Goal: Task Accomplishment & Management: Complete application form

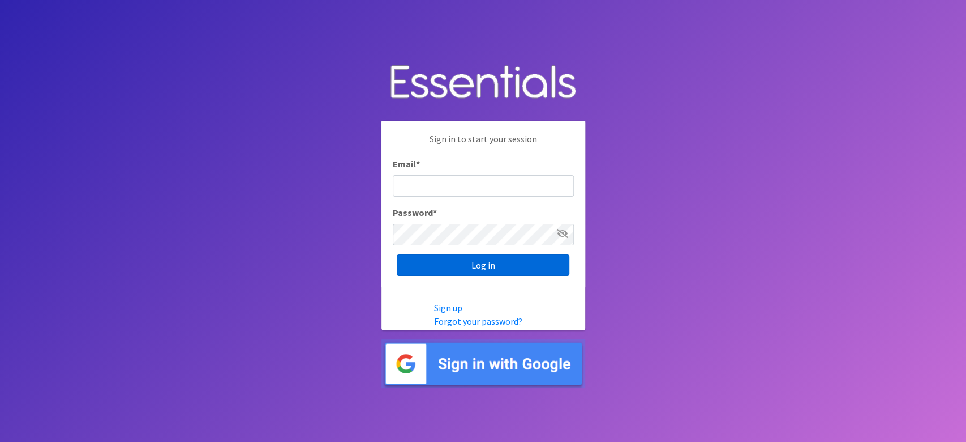
type input "lacey@familynetworknwa.com"
click at [444, 260] on input "Log in" at bounding box center [483, 265] width 173 height 22
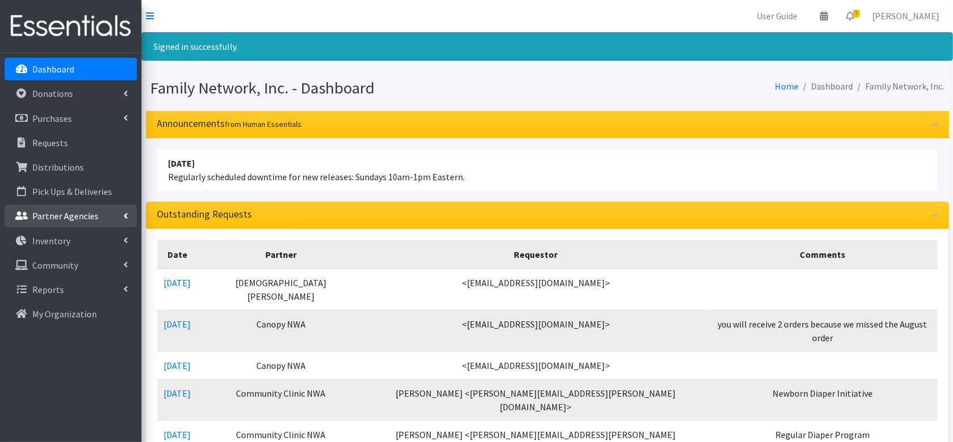
click at [124, 214] on icon at bounding box center [125, 215] width 5 height 9
click at [67, 233] on link "All Partners" at bounding box center [71, 240] width 132 height 23
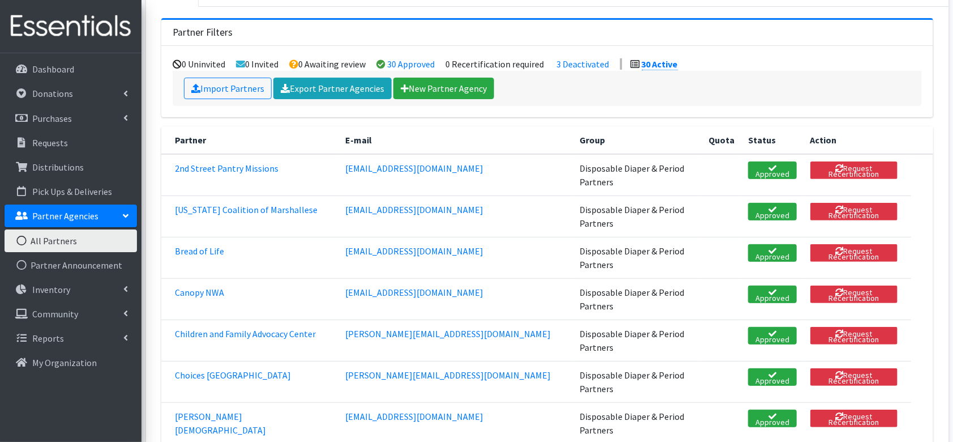
scroll to position [95, 0]
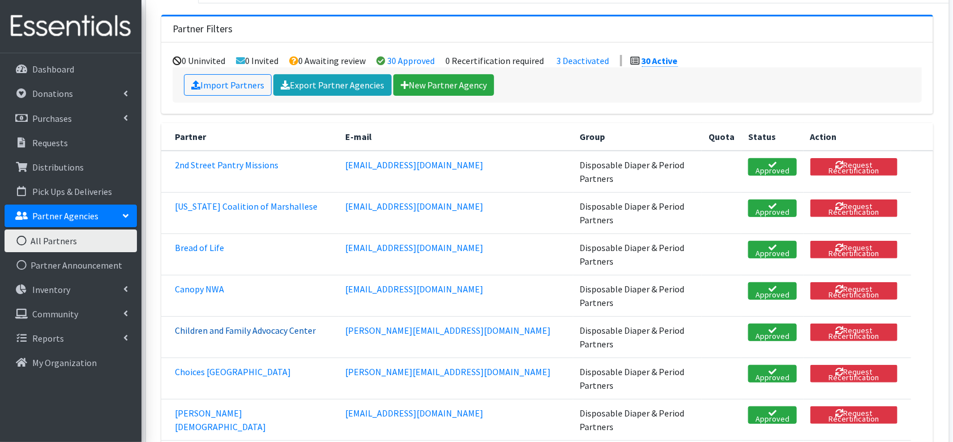
click at [288, 324] on link "Children and Family Advocacy Center" at bounding box center [245, 329] width 141 height 11
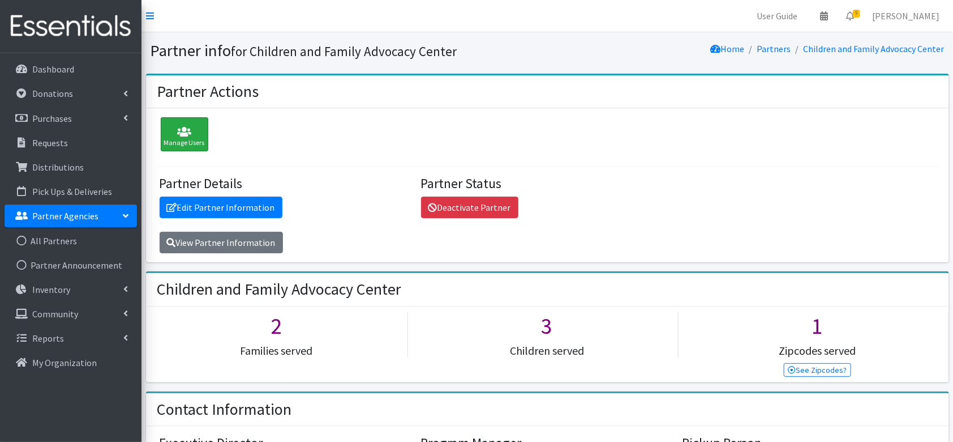
click at [177, 134] on icon at bounding box center [184, 131] width 41 height 11
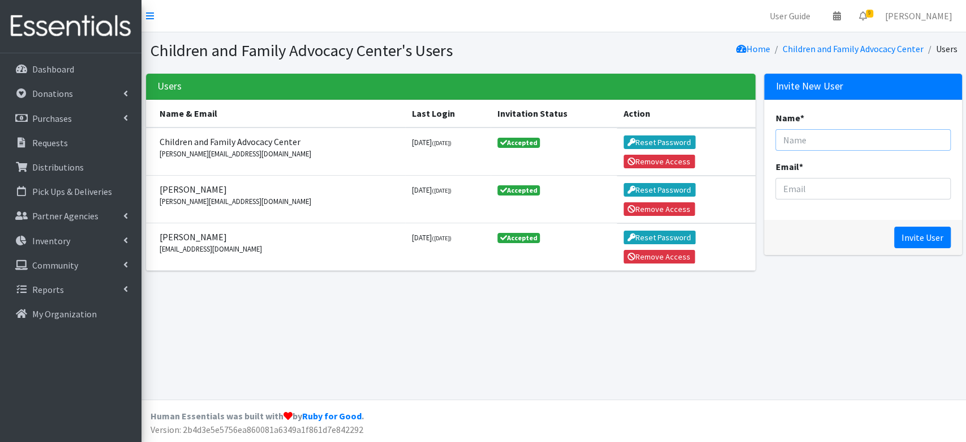
click at [811, 147] on input "Name *" at bounding box center [863, 140] width 175 height 22
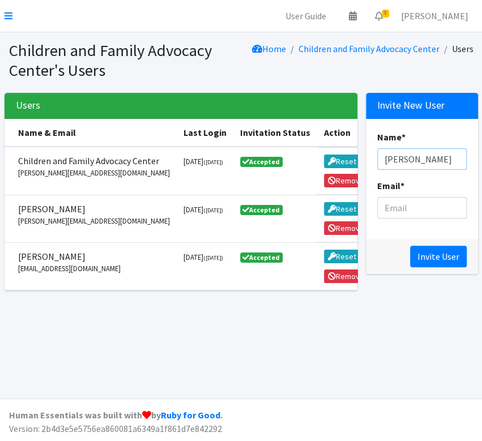
type input "Jocelyne Carranza"
click at [404, 217] on input "Email *" at bounding box center [421, 208] width 89 height 22
click at [391, 213] on input "Email *" at bounding box center [421, 208] width 89 height 22
paste input "jocelyne@cacbentonco.com"
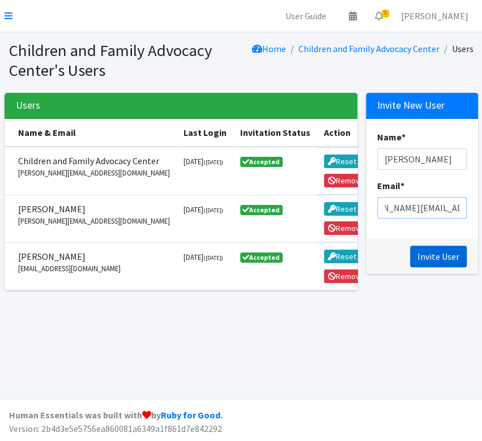
type input "jocelyne@cacbentonco.com"
click at [444, 258] on input "Invite User" at bounding box center [438, 257] width 57 height 22
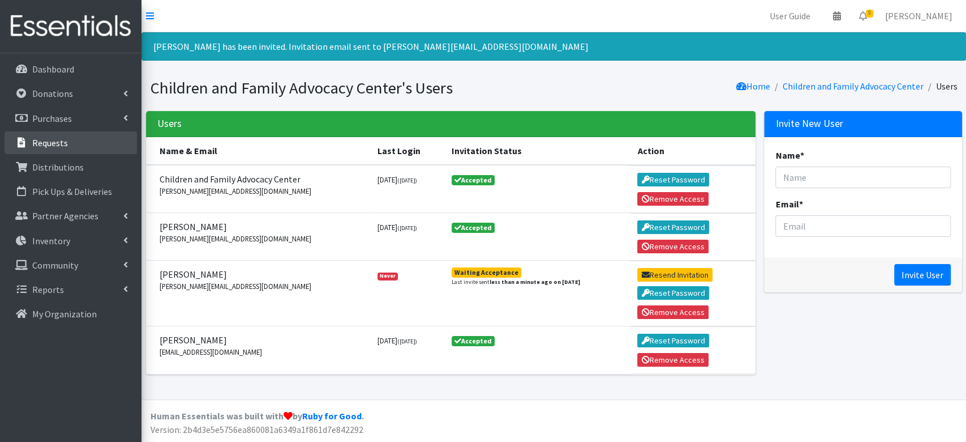
click at [43, 151] on link "Requests" at bounding box center [71, 142] width 132 height 23
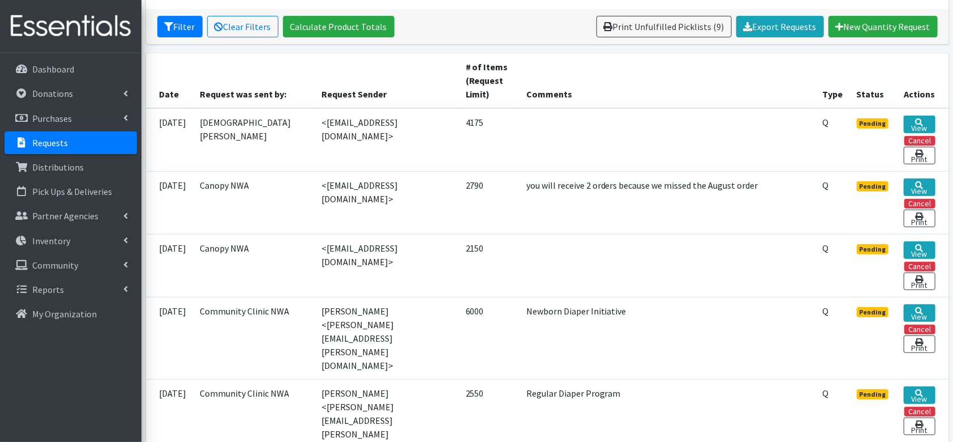
scroll to position [209, 0]
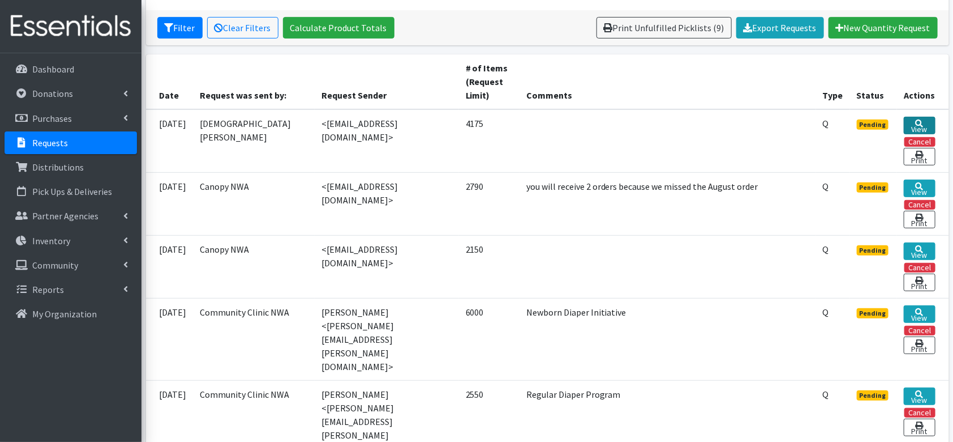
click at [914, 122] on link "View" at bounding box center [919, 126] width 31 height 18
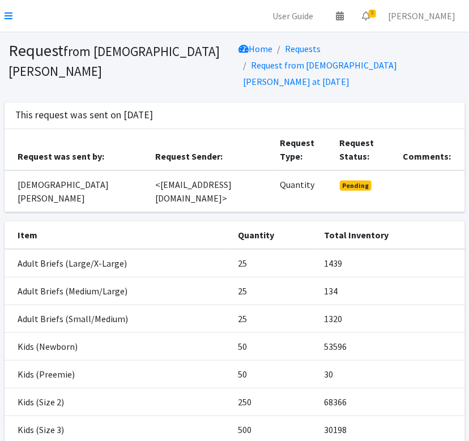
click at [3, 18] on nav "User Guide 0 Pick-ups remaining this week View Calendar 9 9 Requests 0 Partner …" at bounding box center [234, 16] width 469 height 32
click at [7, 14] on icon at bounding box center [9, 15] width 8 height 9
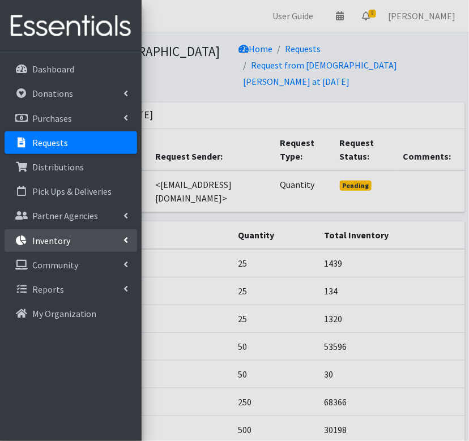
click at [59, 238] on p "Inventory" at bounding box center [51, 240] width 38 height 11
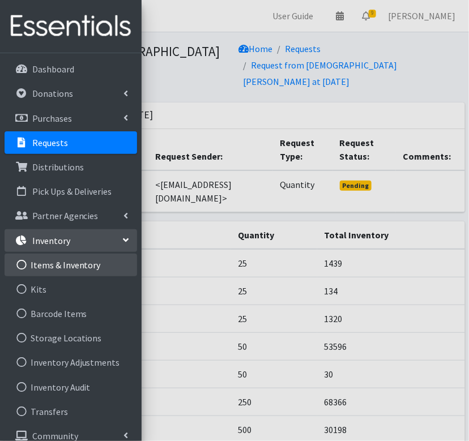
click at [54, 260] on link "Items & Inventory" at bounding box center [71, 265] width 132 height 23
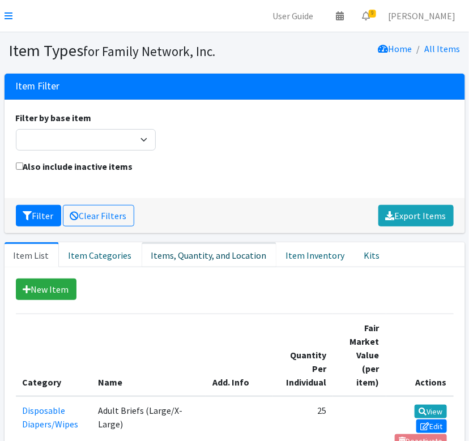
click at [220, 256] on link "Items, Quantity, and Location" at bounding box center [209, 254] width 135 height 25
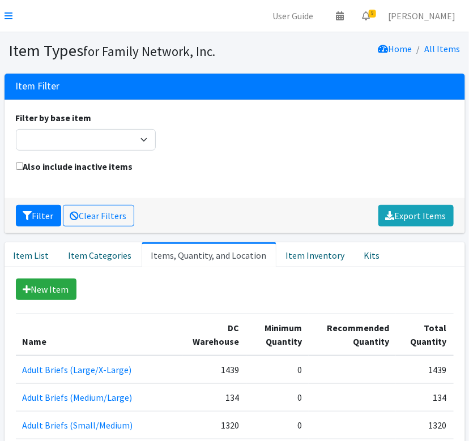
scroll to position [39, 0]
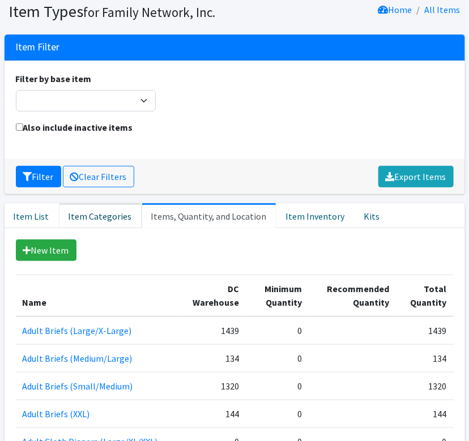
click at [113, 214] on link "Item Categories" at bounding box center [100, 215] width 83 height 25
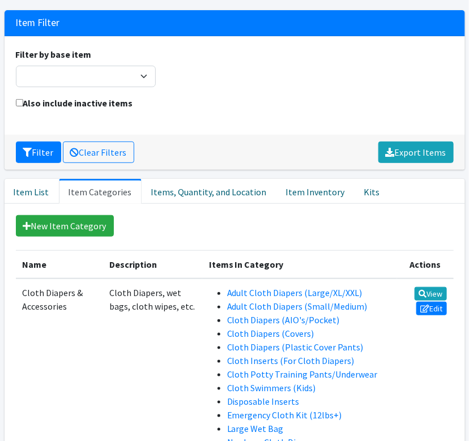
scroll to position [0, 0]
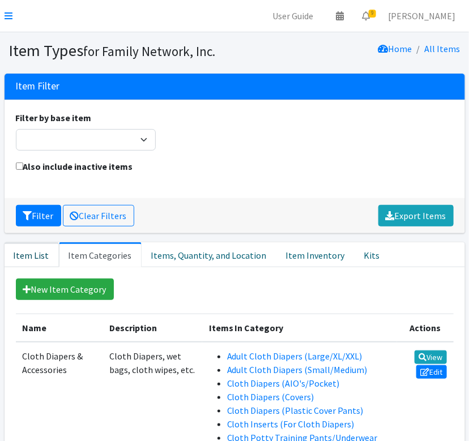
click at [14, 258] on link "Item List" at bounding box center [32, 254] width 54 height 25
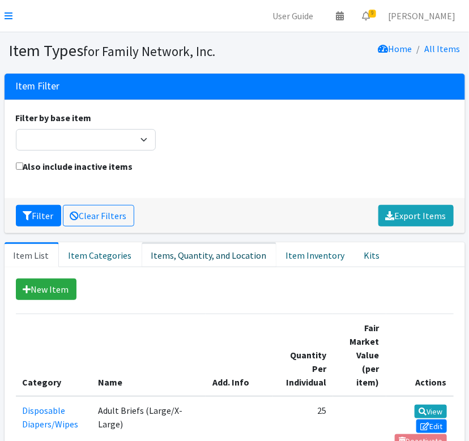
click at [180, 258] on link "Items, Quantity, and Location" at bounding box center [209, 254] width 135 height 25
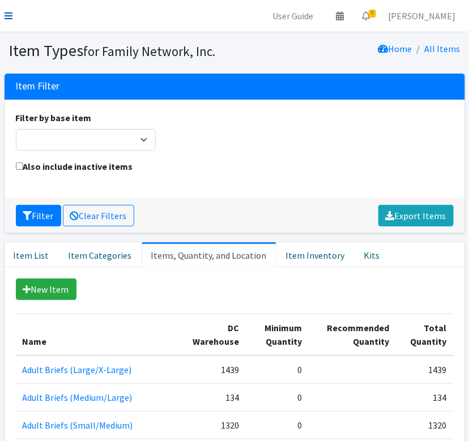
click at [10, 17] on icon at bounding box center [9, 15] width 8 height 9
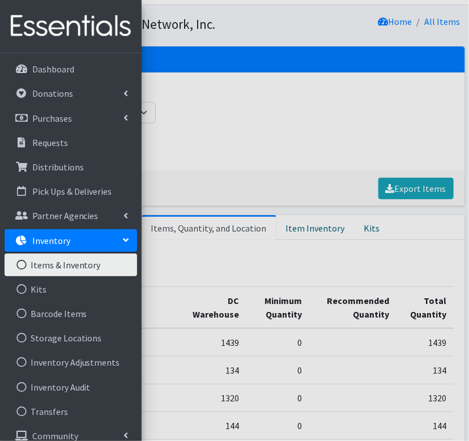
scroll to position [28, 0]
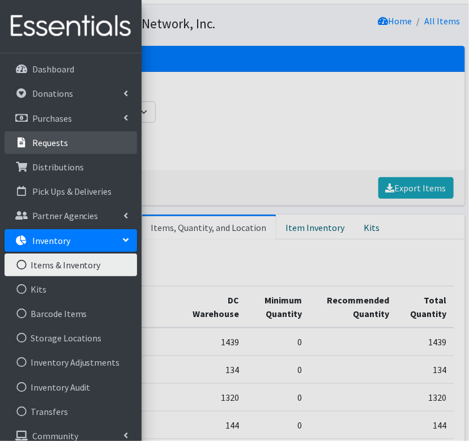
click at [46, 144] on p "Requests" at bounding box center [50, 142] width 36 height 11
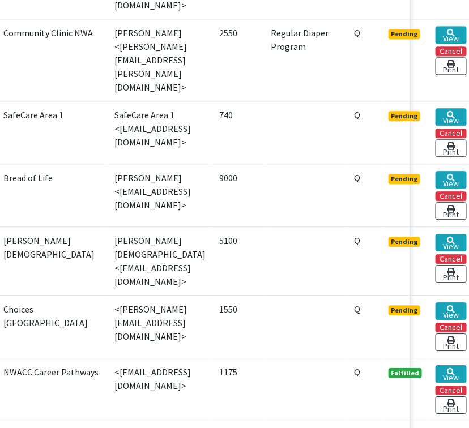
scroll to position [616, 56]
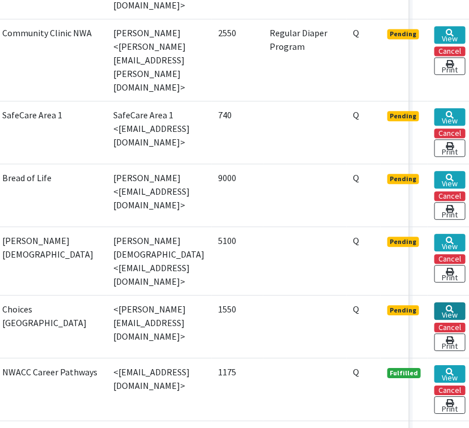
click at [451, 306] on link "View" at bounding box center [449, 311] width 31 height 18
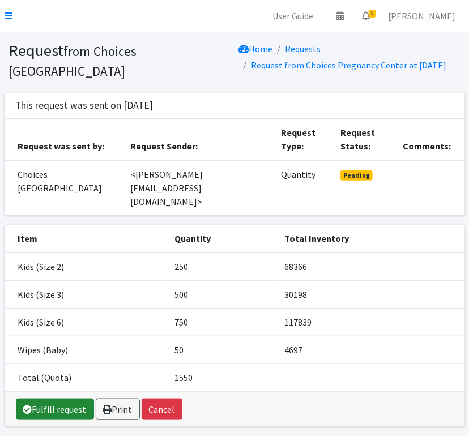
click at [66, 399] on link "Fulfill request" at bounding box center [55, 410] width 78 height 22
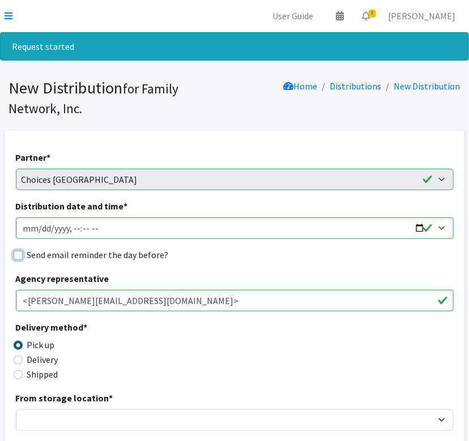
click at [17, 258] on input "Send email reminder the day before?" at bounding box center [18, 255] width 9 height 9
checkbox input "true"
click at [422, 230] on input "Distribution date and time *" at bounding box center [235, 228] width 438 height 22
type input "2025-09-09T13:00"
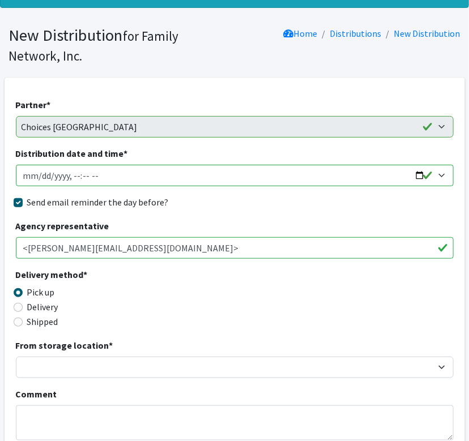
scroll to position [151, 0]
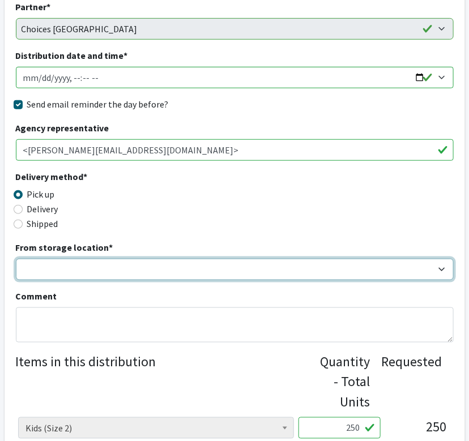
click at [45, 268] on select "DC Warehouse" at bounding box center [235, 270] width 438 height 22
select select "421"
click at [16, 259] on select "DC Warehouse" at bounding box center [235, 270] width 438 height 22
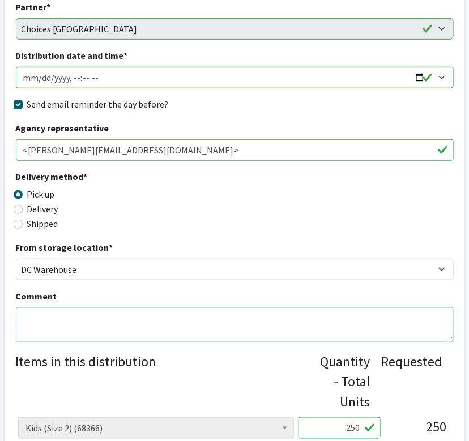
click at [37, 324] on textarea "Comment" at bounding box center [235, 324] width 438 height 35
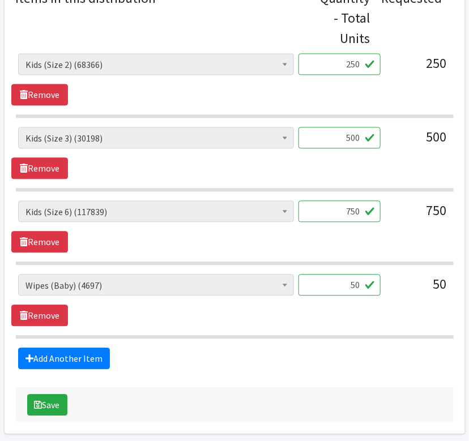
scroll to position [513, 0]
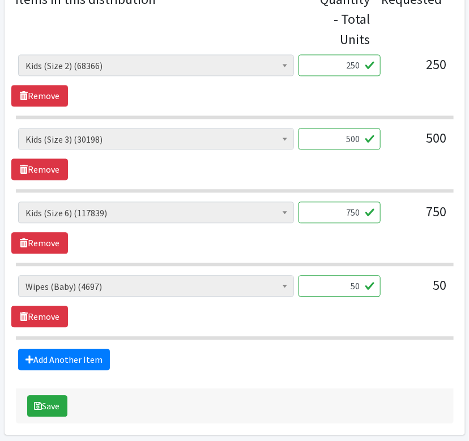
type textarea "reduced wipe count to match number of children receiving diapers"
click at [346, 289] on input "50" at bounding box center [339, 287] width 82 height 22
type input "30"
click at [248, 241] on div "Adult Briefs (Large/X-Large) (1439) Adult Briefs (Medium/Large) (134) Adult Bri…" at bounding box center [234, 228] width 446 height 52
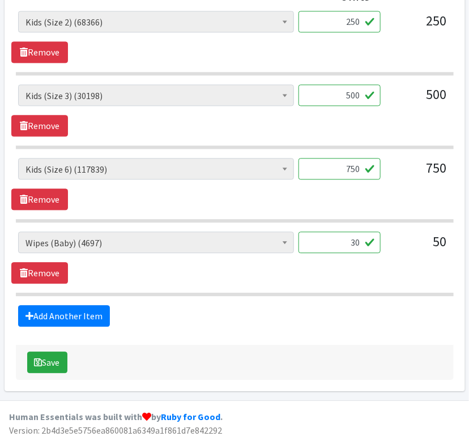
scroll to position [557, 0]
click at [53, 365] on button "Save" at bounding box center [47, 363] width 40 height 22
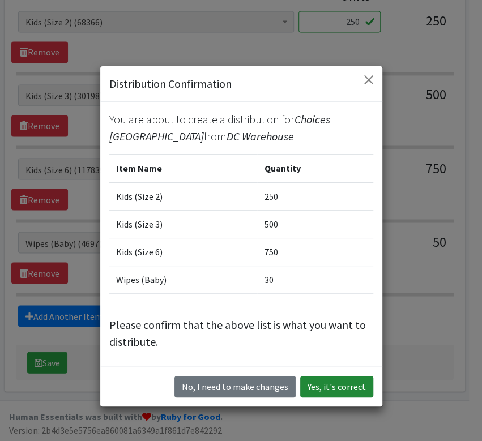
click at [342, 386] on button "Yes, it's correct" at bounding box center [336, 387] width 73 height 22
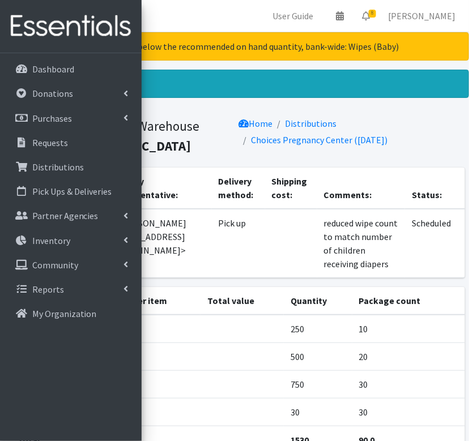
click at [200, 278] on td "<[PERSON_NAME][EMAIL_ADDRESS][DOMAIN_NAME]>" at bounding box center [159, 243] width 104 height 69
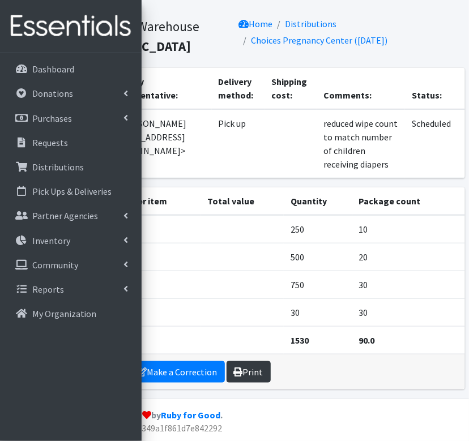
click at [236, 372] on icon at bounding box center [238, 371] width 9 height 9
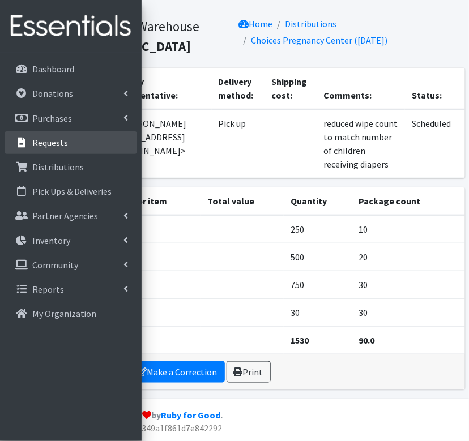
click at [52, 138] on p "Requests" at bounding box center [50, 142] width 36 height 11
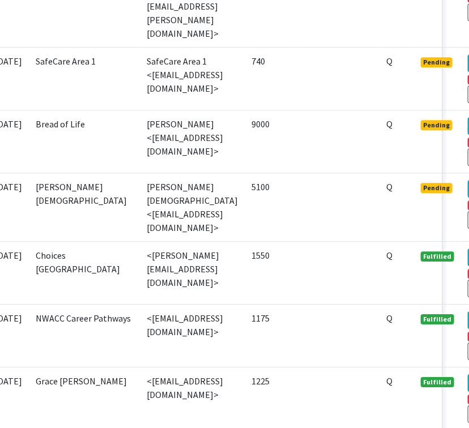
scroll to position [670, 76]
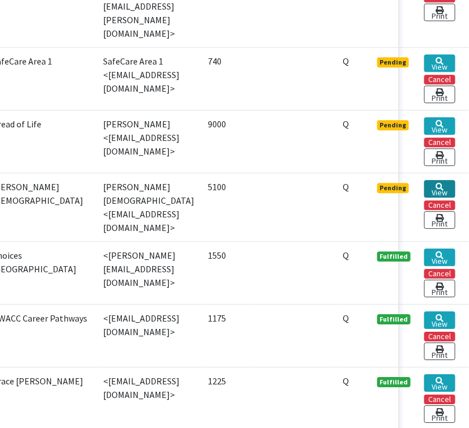
click at [431, 184] on link "View" at bounding box center [439, 189] width 31 height 18
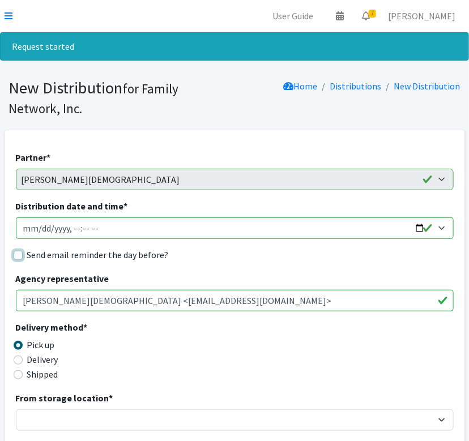
click at [20, 255] on input "Send email reminder the day before?" at bounding box center [18, 255] width 9 height 9
checkbox input "true"
click at [417, 233] on input "Distribution date and time *" at bounding box center [235, 228] width 438 height 22
click at [418, 228] on input "Distribution date and time *" at bounding box center [235, 228] width 438 height 22
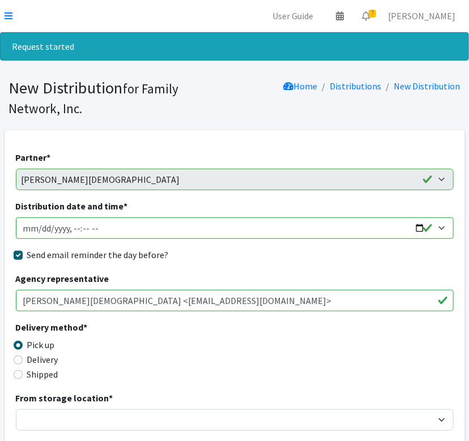
type input "2025-09-09T13:00"
click at [268, 260] on div "Send email reminder the day before?" at bounding box center [235, 255] width 438 height 14
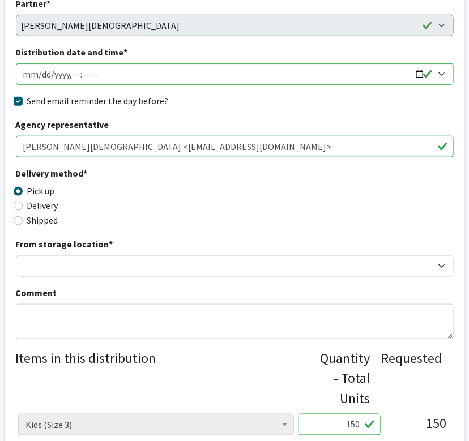
scroll to position [155, 0]
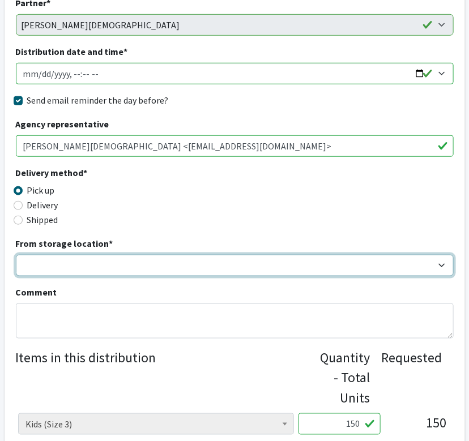
click at [219, 262] on select "DC Warehouse" at bounding box center [235, 266] width 438 height 22
select select "421"
click at [16, 255] on select "DC Warehouse" at bounding box center [235, 266] width 438 height 22
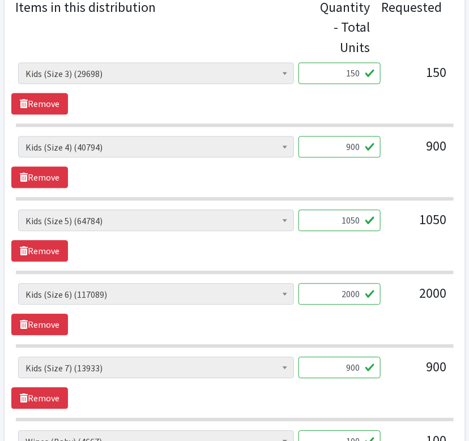
scroll to position [704, 0]
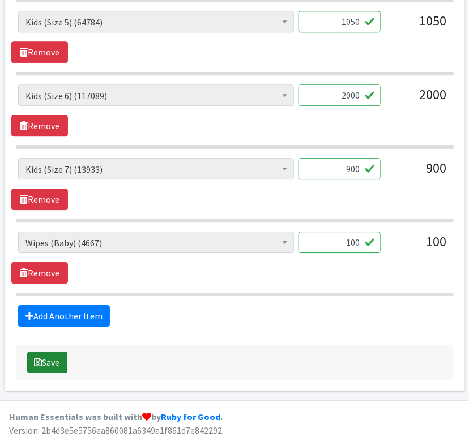
click at [45, 367] on button "Save" at bounding box center [47, 363] width 40 height 22
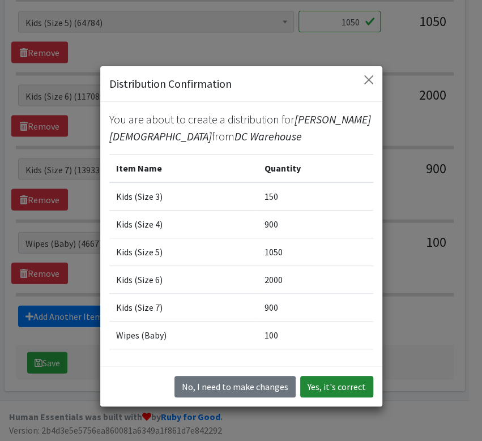
click at [337, 387] on button "Yes, it's correct" at bounding box center [336, 387] width 73 height 22
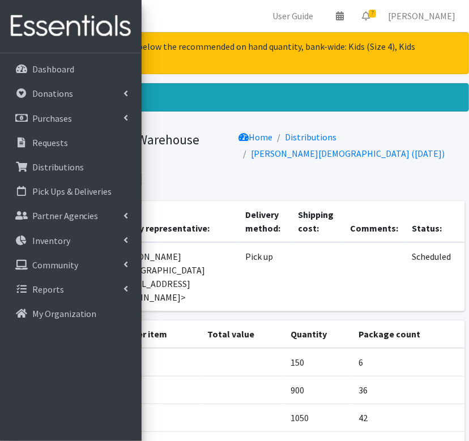
scroll to position [140, 0]
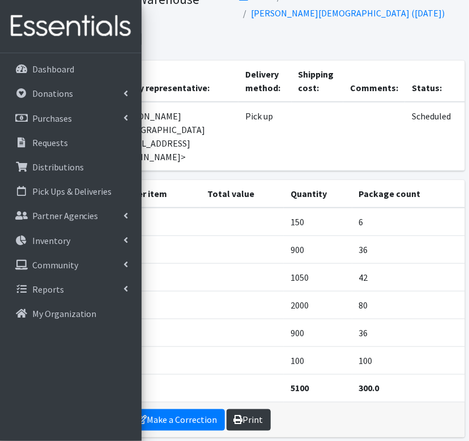
click at [250, 409] on link "Print" at bounding box center [248, 420] width 44 height 22
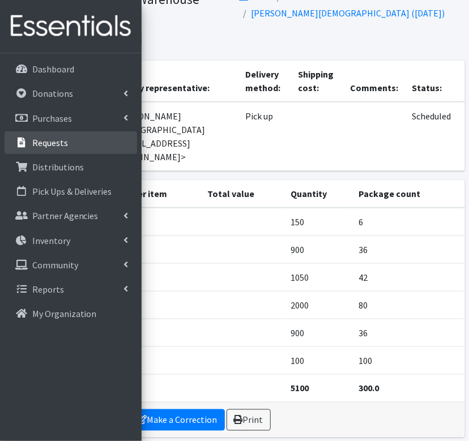
click at [63, 143] on p "Requests" at bounding box center [50, 142] width 36 height 11
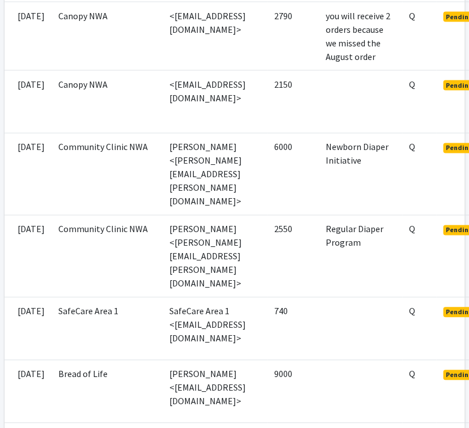
scroll to position [420, 76]
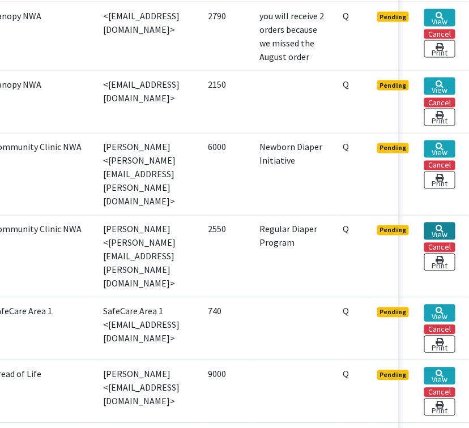
click at [435, 240] on link "View" at bounding box center [439, 231] width 31 height 18
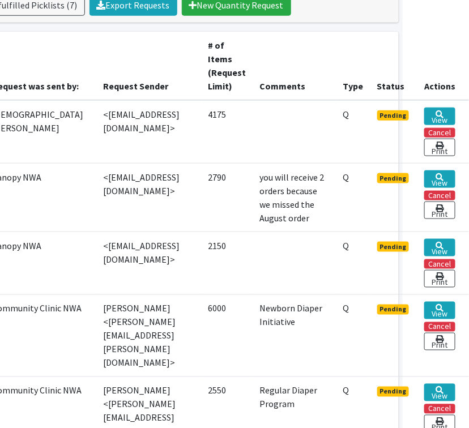
scroll to position [256, 76]
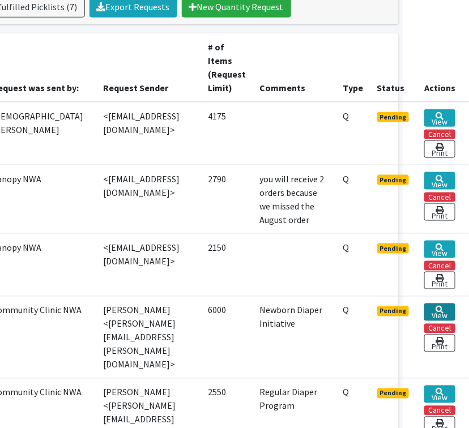
click at [442, 321] on link "View" at bounding box center [439, 312] width 31 height 18
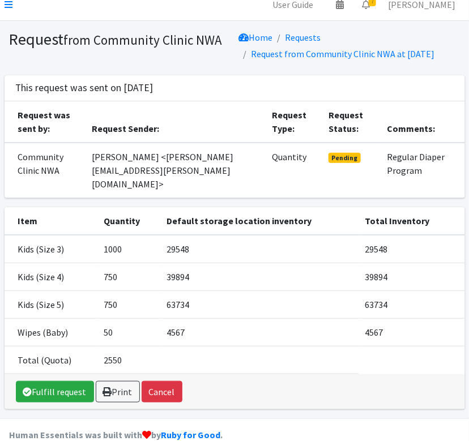
scroll to position [12, 0]
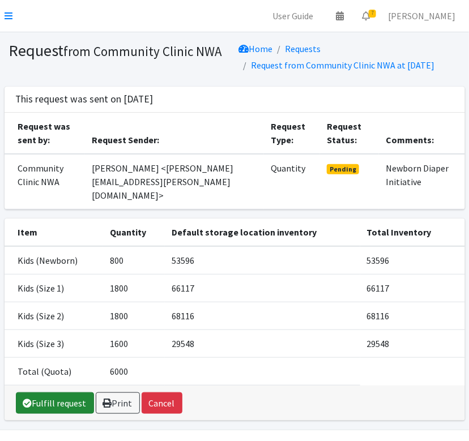
click at [44, 410] on link "Fulfill request" at bounding box center [55, 403] width 78 height 22
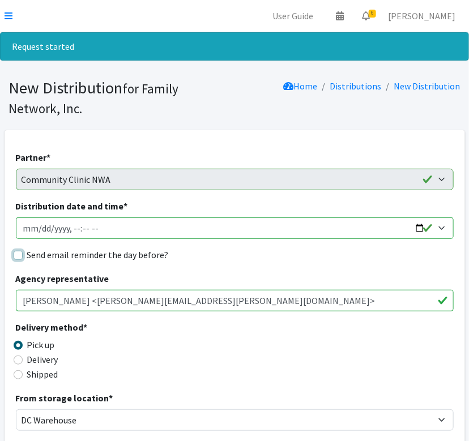
click at [18, 257] on input "Send email reminder the day before?" at bounding box center [18, 255] width 9 height 9
checkbox input "true"
click at [421, 232] on input "Distribution date and time *" at bounding box center [235, 228] width 438 height 22
type input "2025-09-09T13:00"
click at [279, 259] on div "Send email reminder the day before?" at bounding box center [235, 255] width 438 height 14
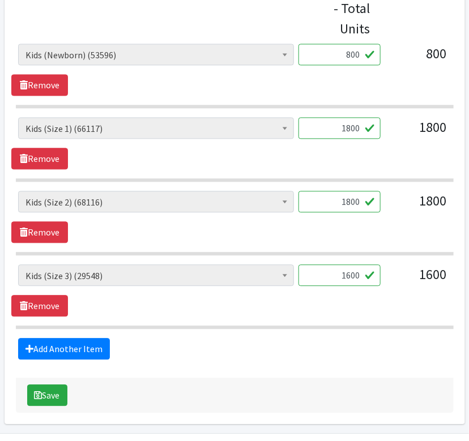
scroll to position [523, 0]
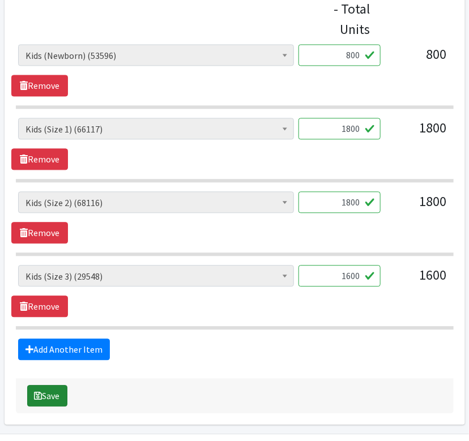
click at [47, 395] on button "Save" at bounding box center [47, 397] width 40 height 22
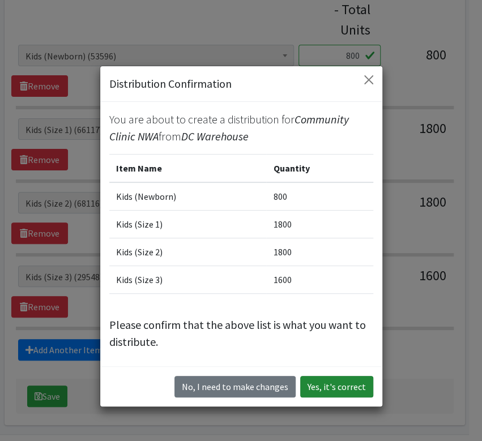
click at [348, 391] on button "Yes, it's correct" at bounding box center [336, 387] width 73 height 22
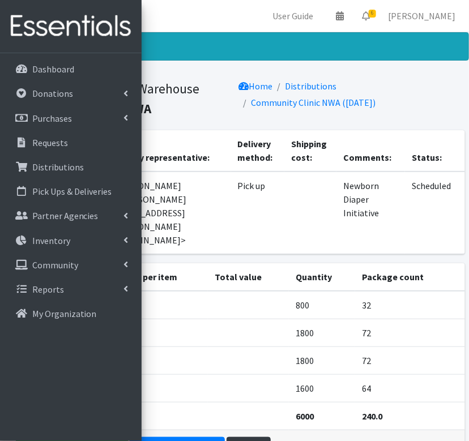
click at [258, 437] on link "Print" at bounding box center [248, 448] width 44 height 22
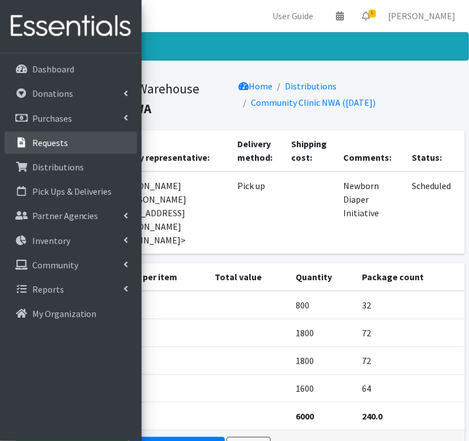
click at [84, 145] on link "Requests" at bounding box center [71, 142] width 132 height 23
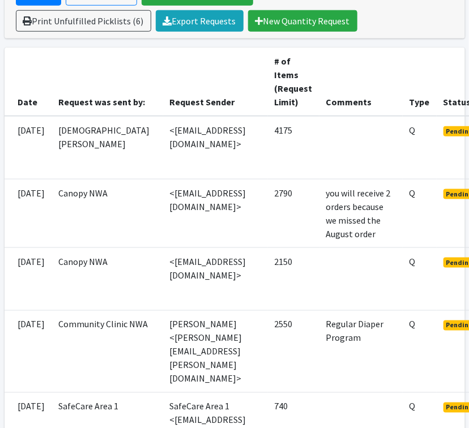
scroll to position [242, 76]
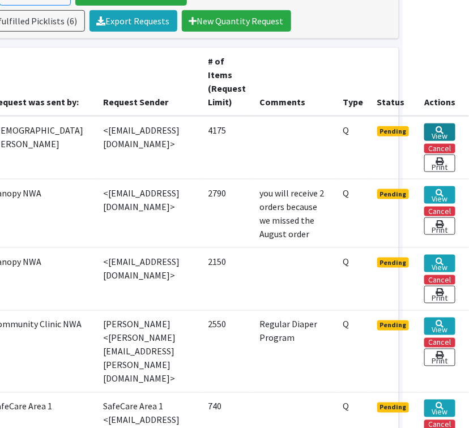
click at [440, 134] on link "View" at bounding box center [439, 132] width 31 height 18
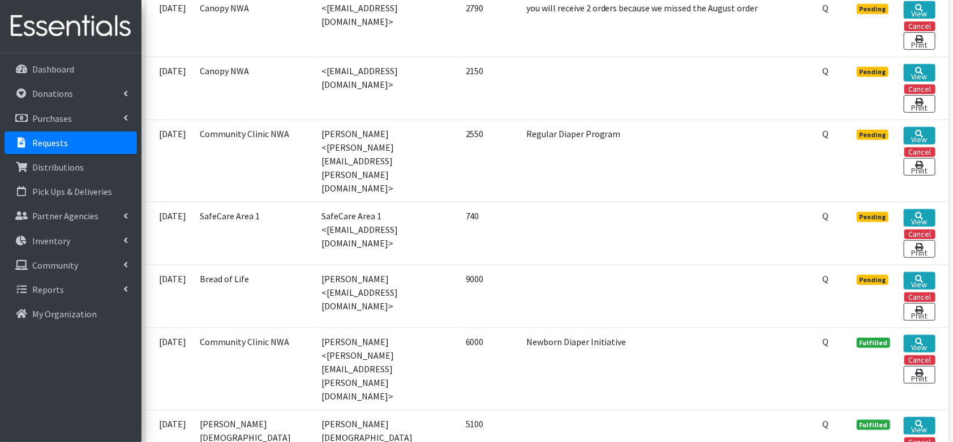
scroll to position [460, 0]
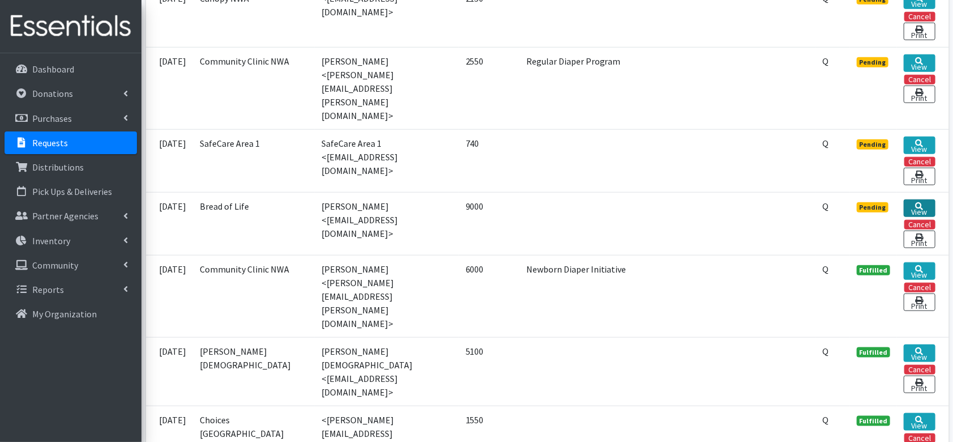
click at [468, 199] on link "View" at bounding box center [919, 208] width 31 height 18
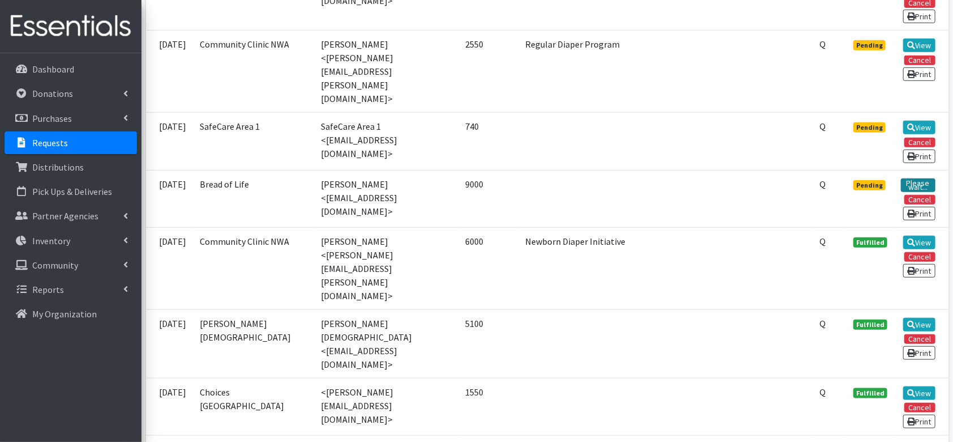
scroll to position [454, 0]
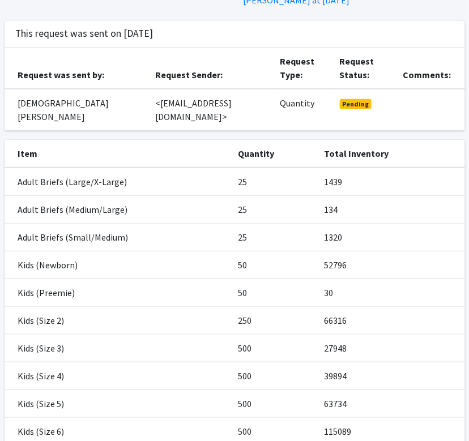
scroll to position [72, 0]
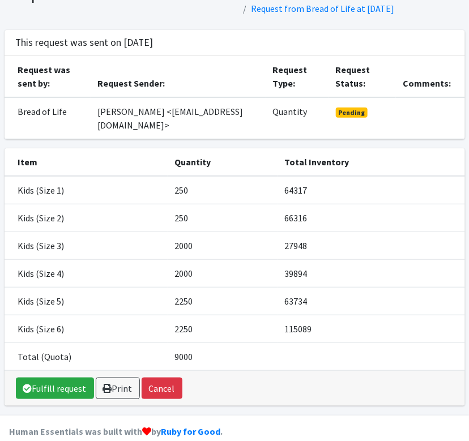
scroll to position [58, 0]
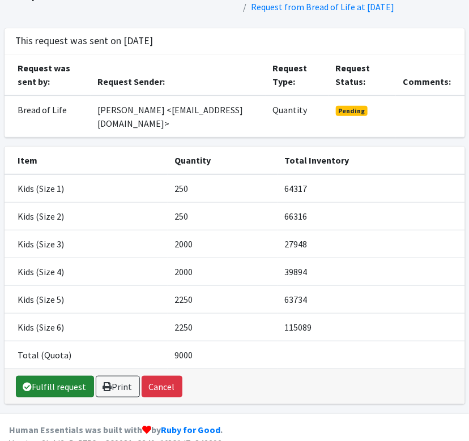
click at [49, 383] on link "Fulfill request" at bounding box center [55, 387] width 78 height 22
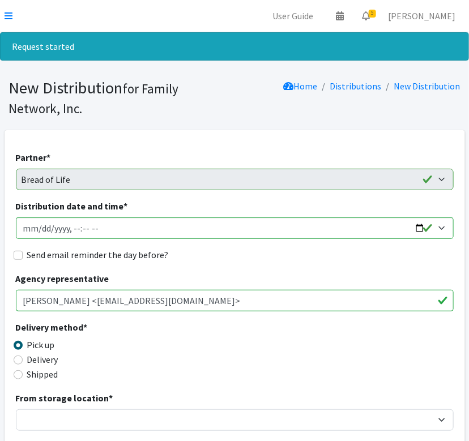
click at [25, 256] on div "Send email reminder the day before?" at bounding box center [235, 255] width 438 height 14
click at [14, 254] on input "Send email reminder the day before?" at bounding box center [18, 255] width 9 height 9
checkbox input "true"
click at [421, 228] on input "Distribution date and time *" at bounding box center [235, 228] width 438 height 22
type input "[DATE]T13:00"
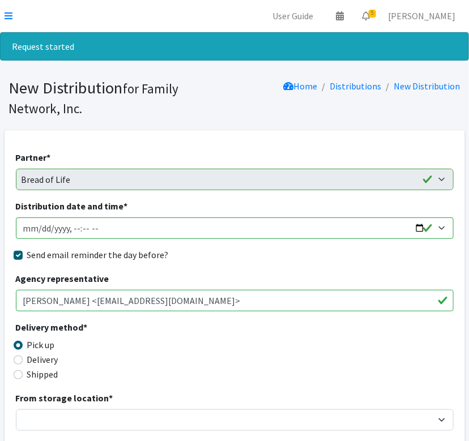
click at [263, 260] on div "Send email reminder the day before?" at bounding box center [235, 255] width 438 height 14
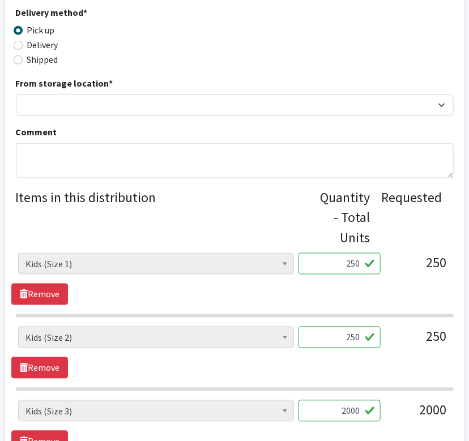
scroll to position [315, 0]
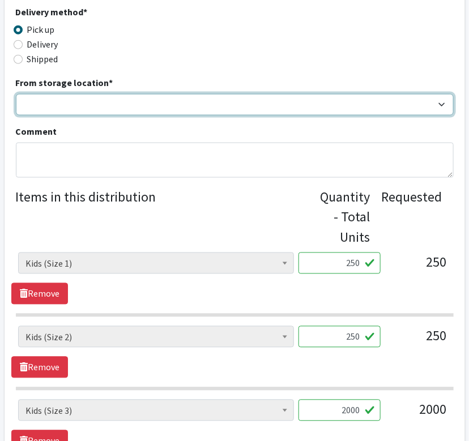
click at [106, 106] on select "DC Warehouse" at bounding box center [235, 105] width 438 height 22
select select "421"
click at [16, 94] on select "DC Warehouse" at bounding box center [235, 105] width 438 height 22
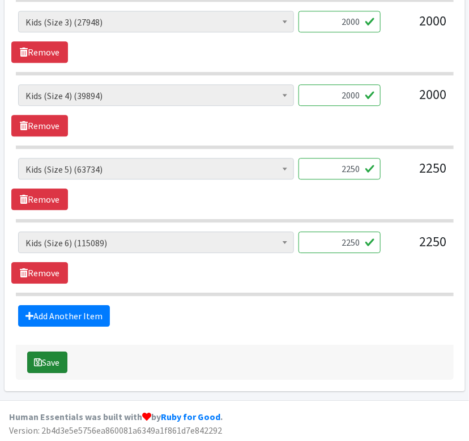
click at [53, 353] on button "Save" at bounding box center [47, 363] width 40 height 22
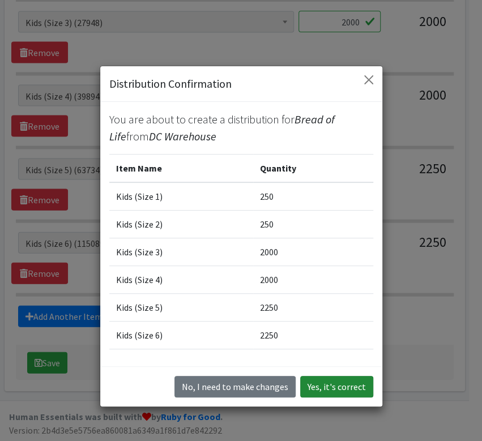
click at [324, 382] on button "Yes, it's correct" at bounding box center [336, 387] width 73 height 22
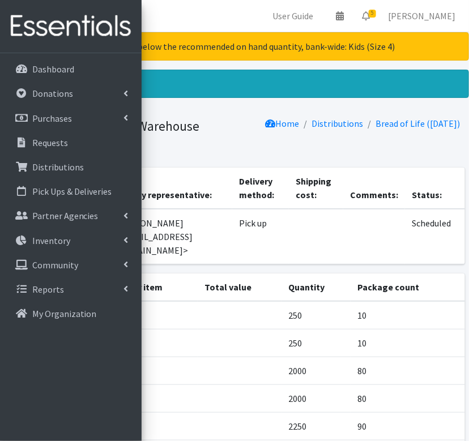
scroll to position [127, 0]
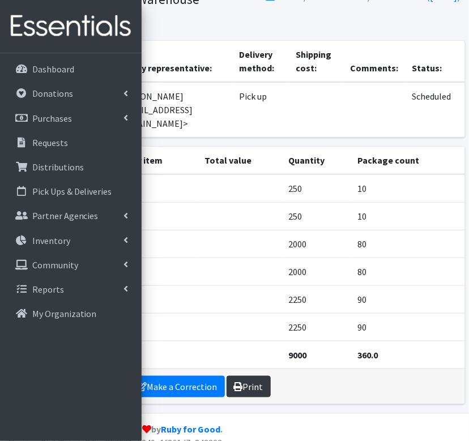
click at [240, 379] on link "Print" at bounding box center [248, 387] width 44 height 22
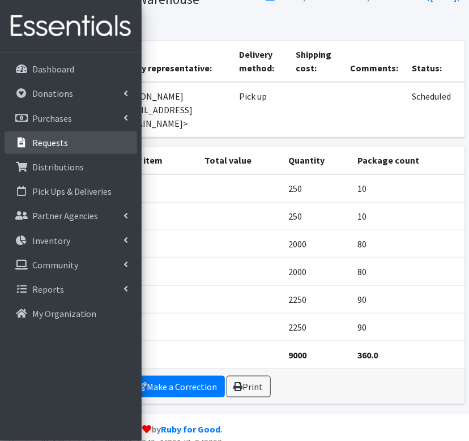
click at [45, 147] on p "Requests" at bounding box center [50, 142] width 36 height 11
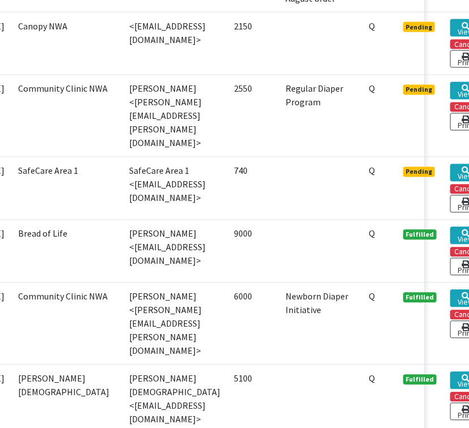
scroll to position [478, 76]
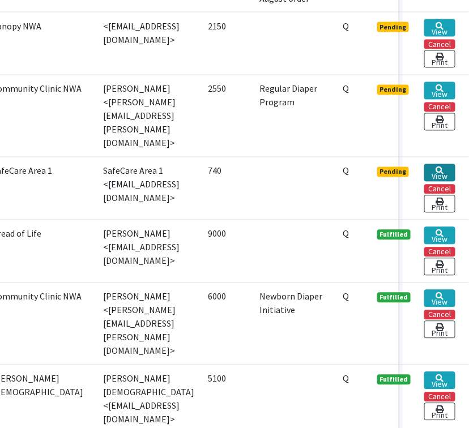
click at [430, 182] on link "View" at bounding box center [439, 173] width 31 height 18
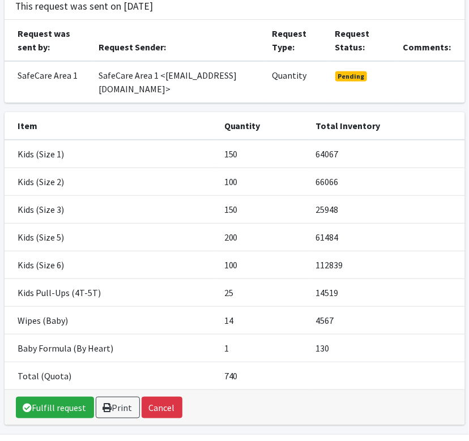
scroll to position [93, 0]
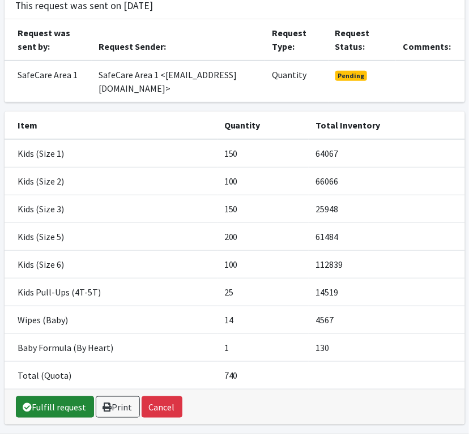
click at [40, 404] on link "Fulfill request" at bounding box center [55, 407] width 78 height 22
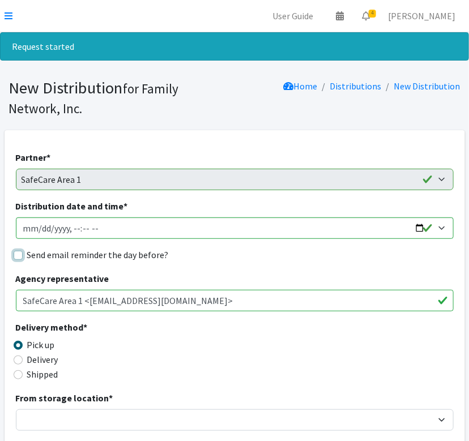
click at [16, 256] on input "Send email reminder the day before?" at bounding box center [18, 255] width 9 height 9
checkbox input "true"
click at [411, 230] on input "Distribution date and time *" at bounding box center [235, 228] width 438 height 22
click at [415, 229] on input "Distribution date and time *" at bounding box center [235, 228] width 438 height 22
type input "2025-09-09T13:00"
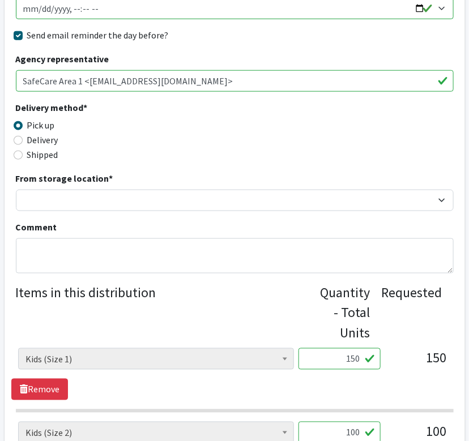
scroll to position [220, 0]
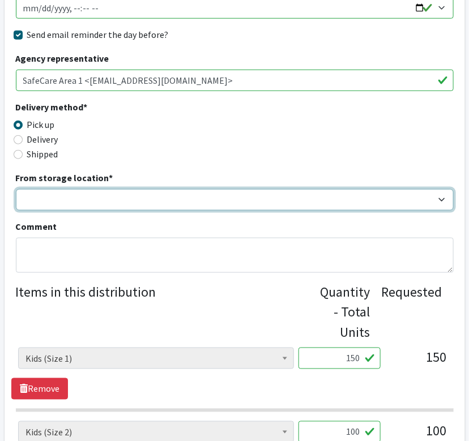
click at [31, 191] on select "DC Warehouse" at bounding box center [235, 200] width 438 height 22
select select "421"
click at [16, 189] on select "DC Warehouse" at bounding box center [235, 200] width 438 height 22
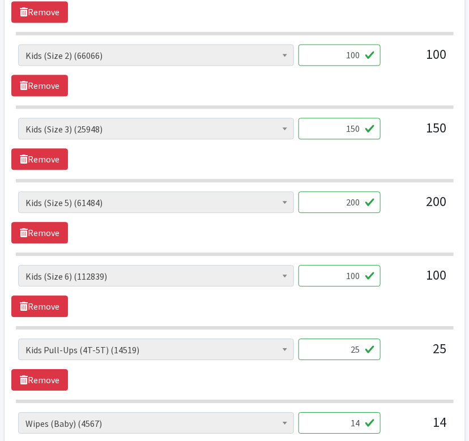
scroll to position [711, 0]
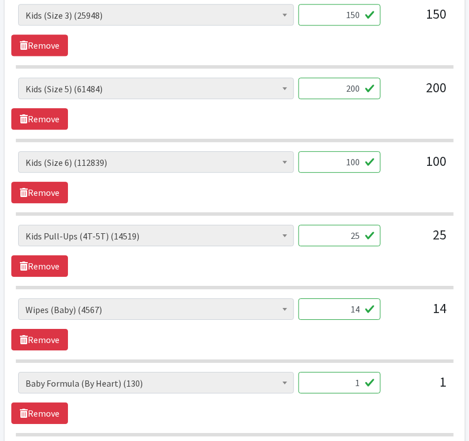
click at [359, 307] on input "14" at bounding box center [339, 309] width 82 height 22
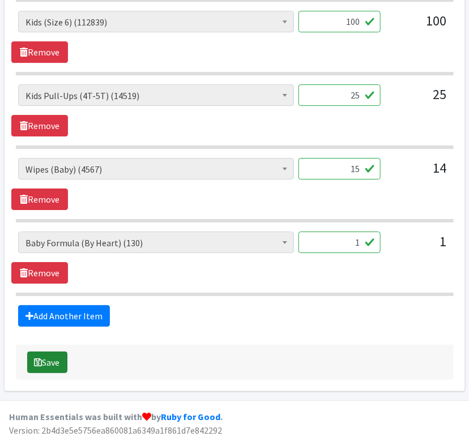
type input "15"
click at [47, 367] on button "Save" at bounding box center [47, 363] width 40 height 22
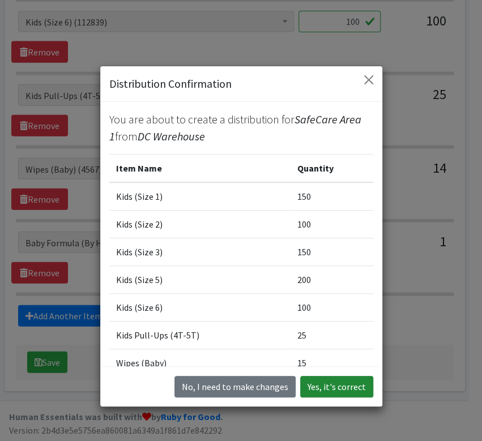
click at [323, 388] on button "Yes, it's correct" at bounding box center [336, 387] width 73 height 22
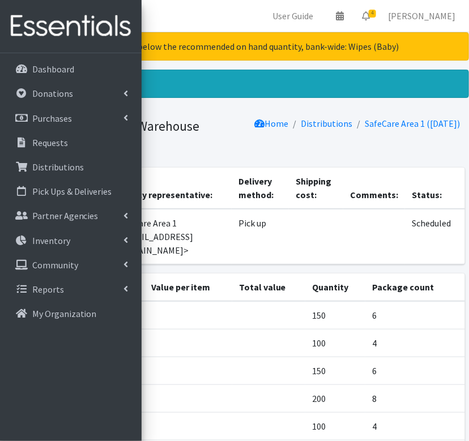
scroll to position [182, 0]
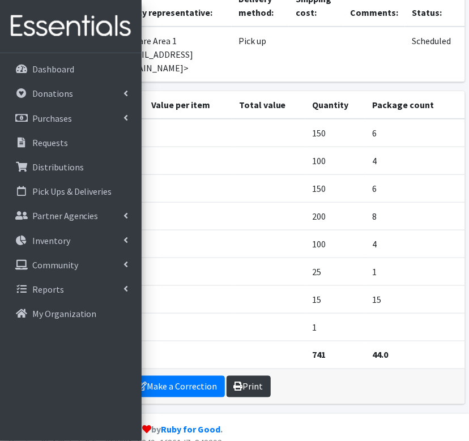
click at [246, 376] on link "Print" at bounding box center [248, 387] width 44 height 22
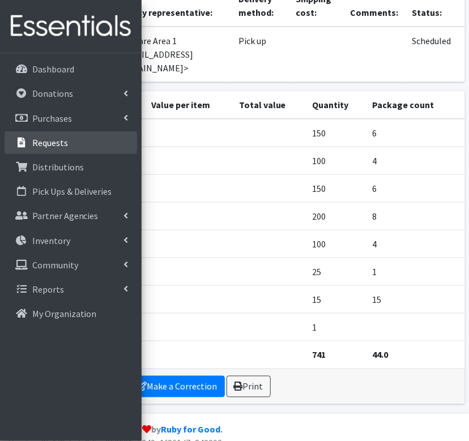
click at [68, 151] on link "Requests" at bounding box center [71, 142] width 132 height 23
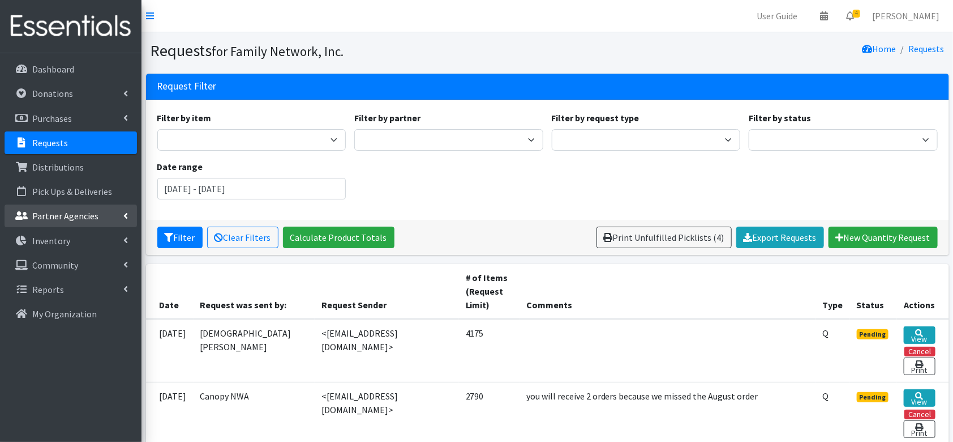
click at [80, 223] on link "Partner Agencies" at bounding box center [71, 215] width 132 height 23
click at [53, 246] on link "All Partners" at bounding box center [71, 240] width 132 height 23
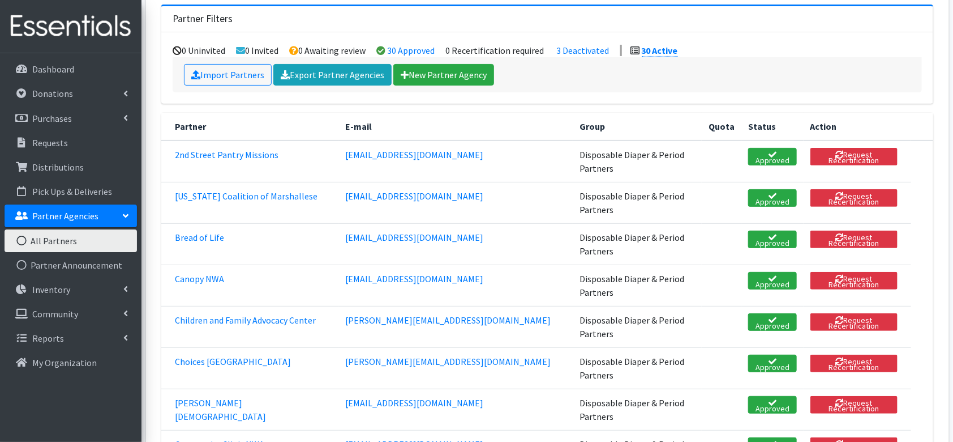
scroll to position [107, 0]
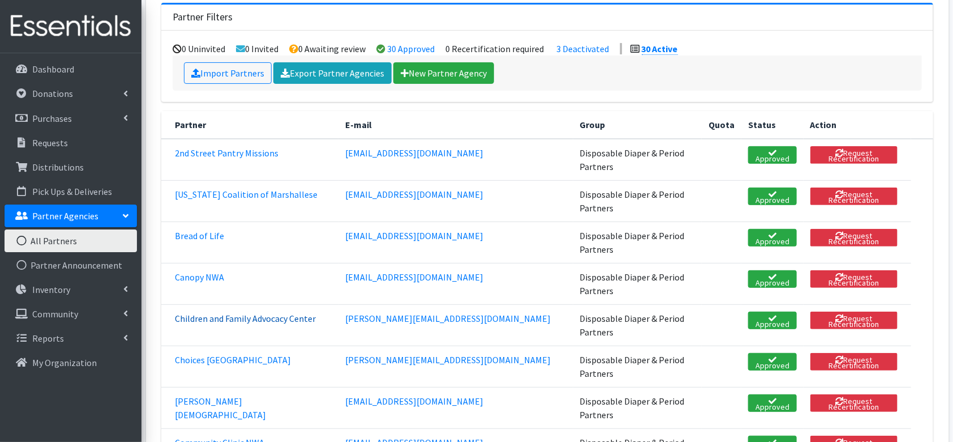
click at [255, 313] on link "Children and Family Advocacy Center" at bounding box center [245, 318] width 141 height 11
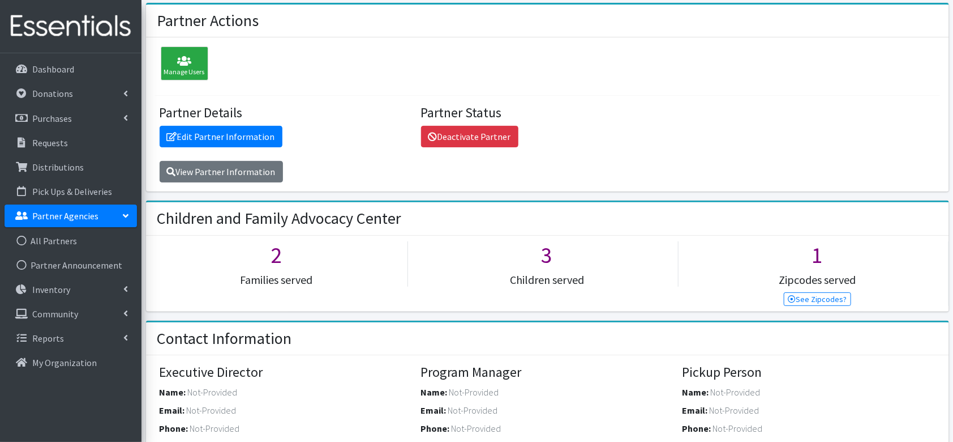
scroll to position [72, 0]
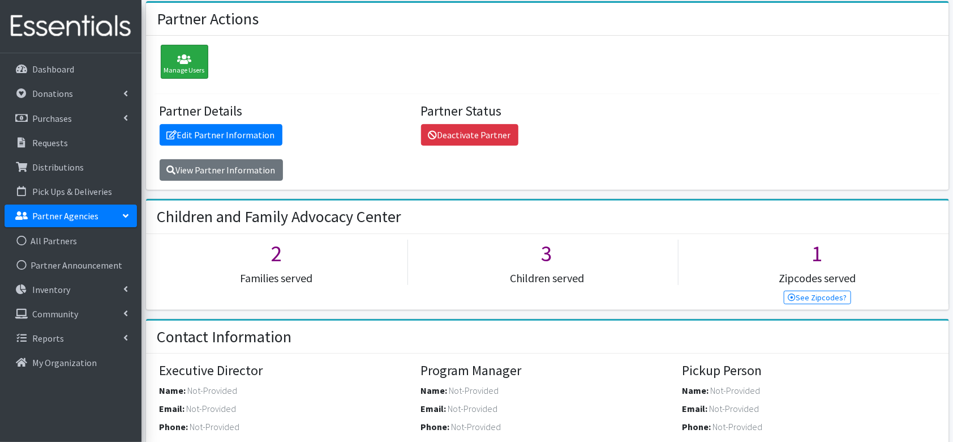
click at [177, 61] on icon at bounding box center [184, 59] width 41 height 11
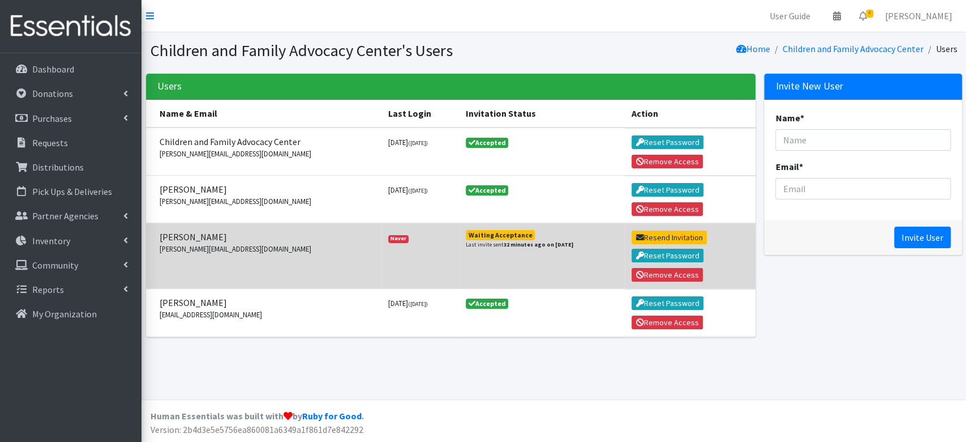
click at [296, 266] on td "Jocelyne Carranza jocelyne@cacbentonco.com" at bounding box center [264, 256] width 236 height 66
click at [673, 234] on button "Resend Invitation" at bounding box center [669, 237] width 75 height 14
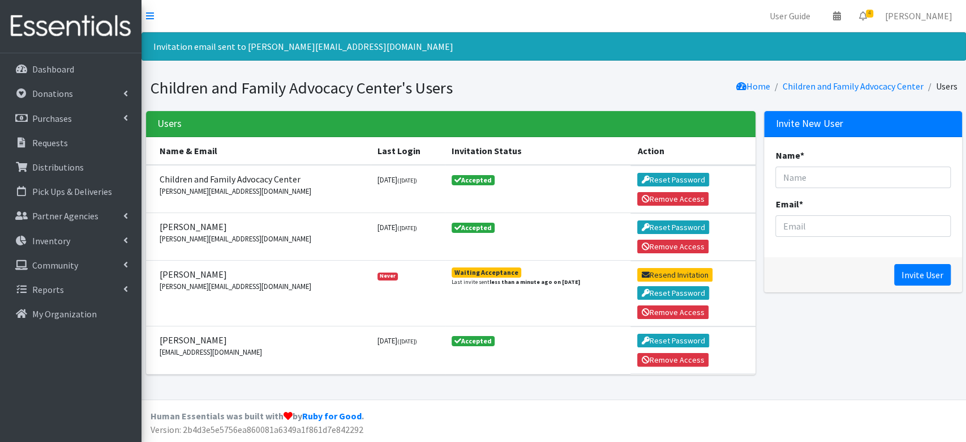
click at [672, 21] on nav "User Guide 0 Pick-ups remaining this week View Calendar 4 4 Requests 0 Partner …" at bounding box center [554, 16] width 825 height 32
click at [49, 144] on p "Requests" at bounding box center [50, 142] width 36 height 11
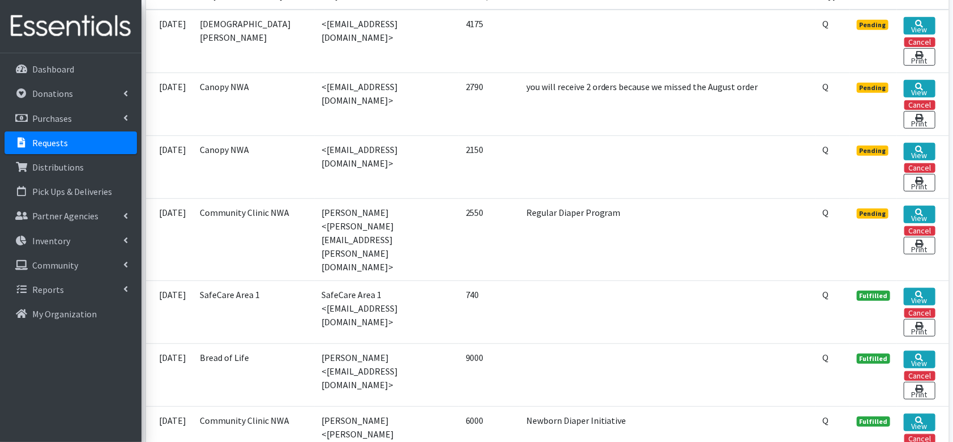
scroll to position [310, 0]
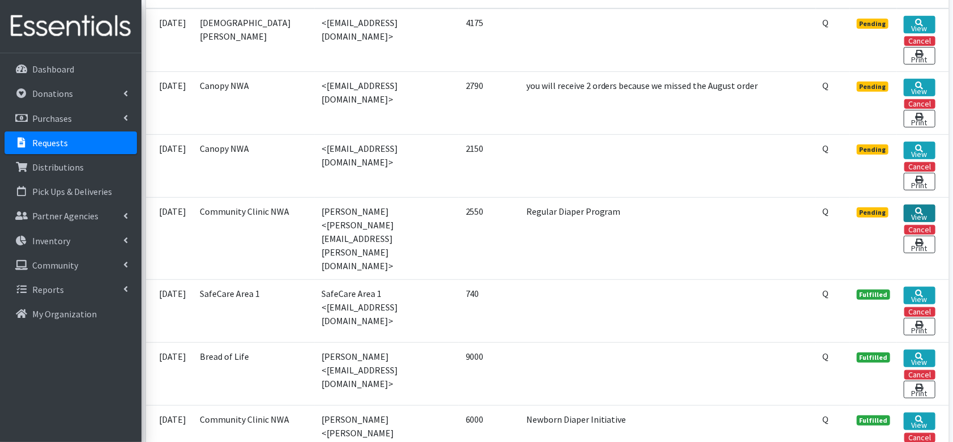
click at [928, 210] on link "View" at bounding box center [919, 213] width 31 height 18
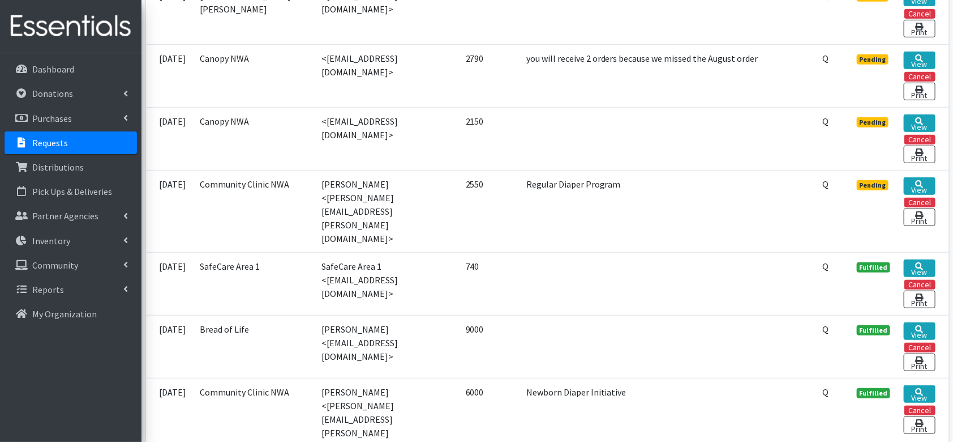
scroll to position [338, 0]
click at [64, 99] on p "Donations" at bounding box center [52, 93] width 41 height 11
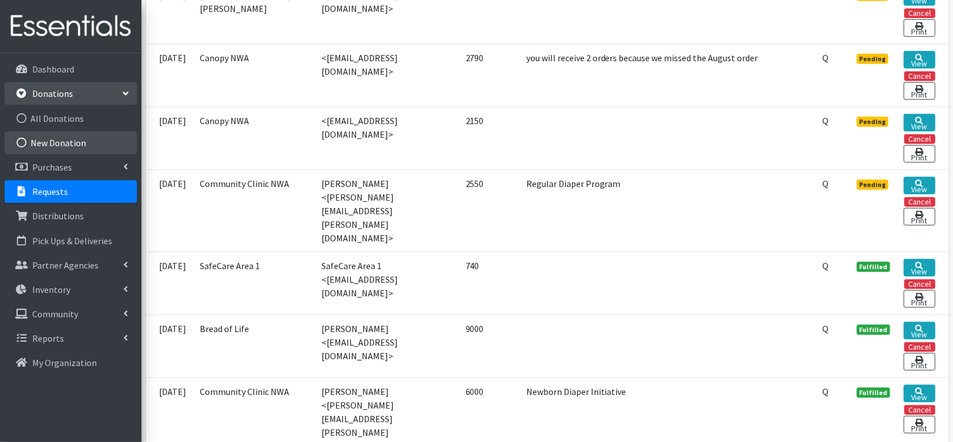
click at [63, 149] on link "New Donation" at bounding box center [71, 142] width 132 height 23
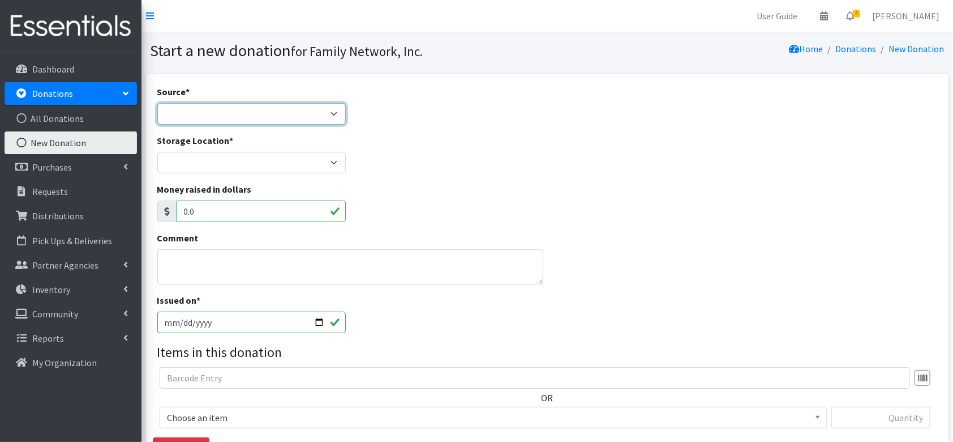
click at [189, 114] on select "Product Drive Manufacturer Donation Site Misc. Donation" at bounding box center [251, 114] width 189 height 22
click at [157, 103] on select "Product Drive Manufacturer Donation Site Misc. Donation" at bounding box center [251, 114] width 189 height 22
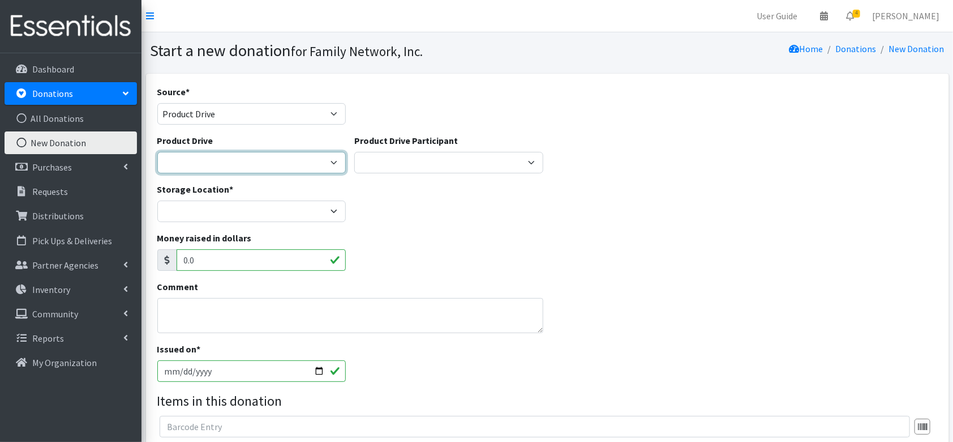
click at [186, 159] on select "Arkansas Children's Northwest Diaper Drive Arkansas Music Works and Bank of Ame…" at bounding box center [251, 163] width 189 height 22
click at [208, 101] on div "Source * Product Drive Manufacturer Donation Site Misc. Donation" at bounding box center [251, 105] width 189 height 40
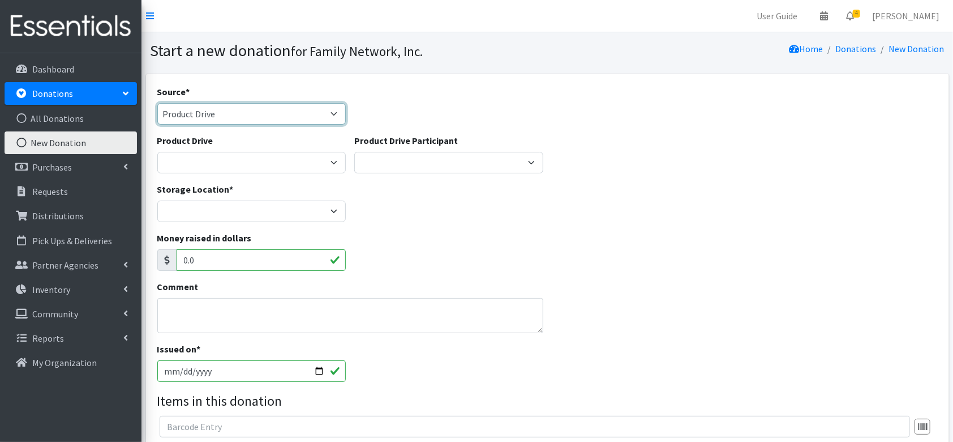
click at [189, 116] on select "Product Drive Manufacturer Donation Site Misc. Donation" at bounding box center [251, 114] width 189 height 22
select select "Manufacturer"
click at [157, 103] on select "Product Drive Manufacturer Donation Site Misc. Donation" at bounding box center [251, 114] width 189 height 22
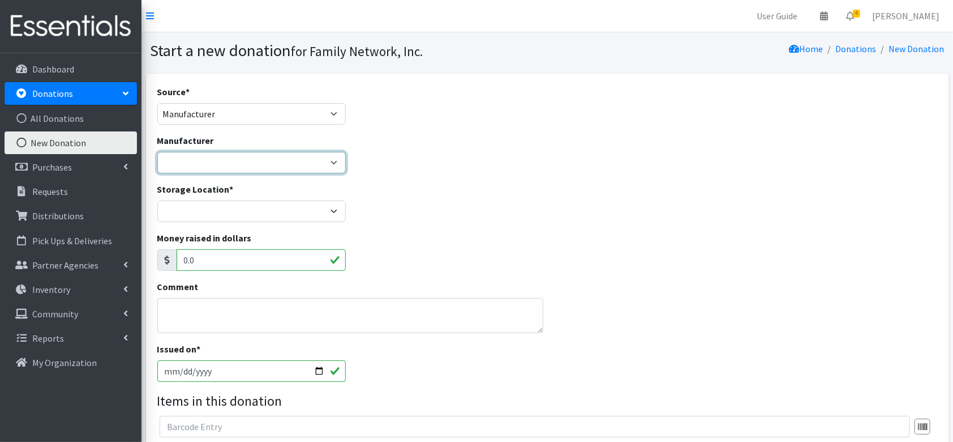
click at [199, 161] on select "Baby2Baby Honest Diapers Jake's Network of Hope Kimberly Clark National Diaper …" at bounding box center [251, 163] width 189 height 22
select select "163"
click at [157, 152] on select "Baby2Baby Honest Diapers Jake's Network of Hope Kimberly Clark National Diaper …" at bounding box center [251, 163] width 189 height 22
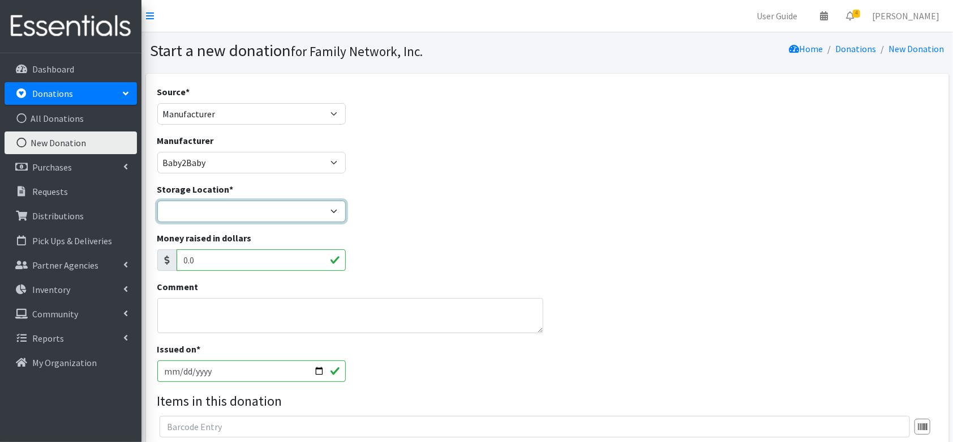
click at [178, 216] on select "DC Warehouse" at bounding box center [251, 211] width 189 height 22
click at [193, 261] on input "0.0" at bounding box center [262, 260] width 170 height 22
click at [202, 208] on select "DC Warehouse" at bounding box center [251, 211] width 189 height 22
select select "421"
click at [157, 200] on select "DC Warehouse" at bounding box center [251, 211] width 189 height 22
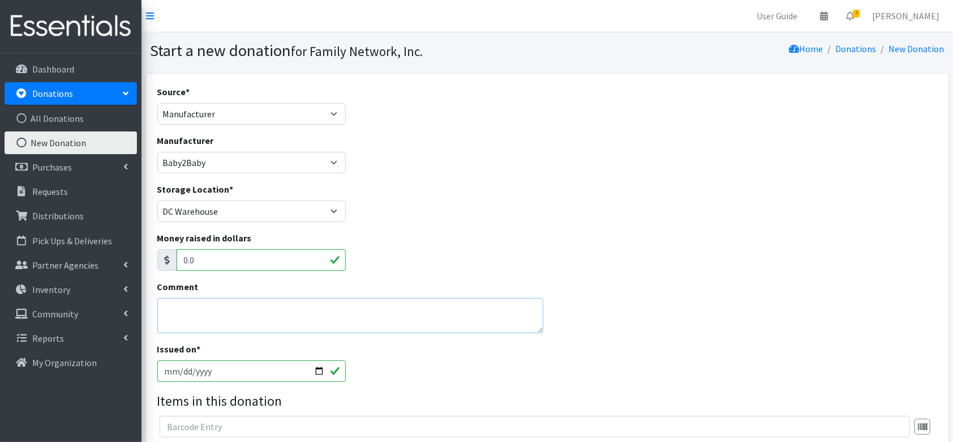
click at [172, 319] on textarea "Comment" at bounding box center [350, 315] width 386 height 35
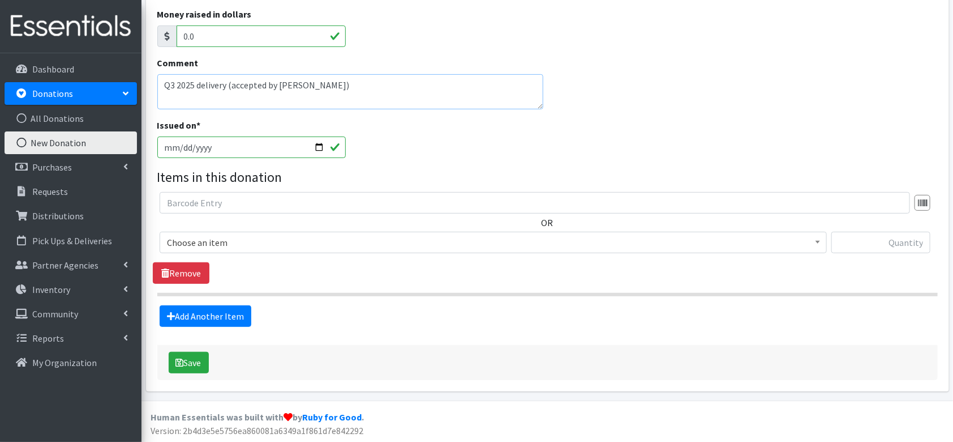
type textarea "Q3 2025 delivery (accepted by Lacey)"
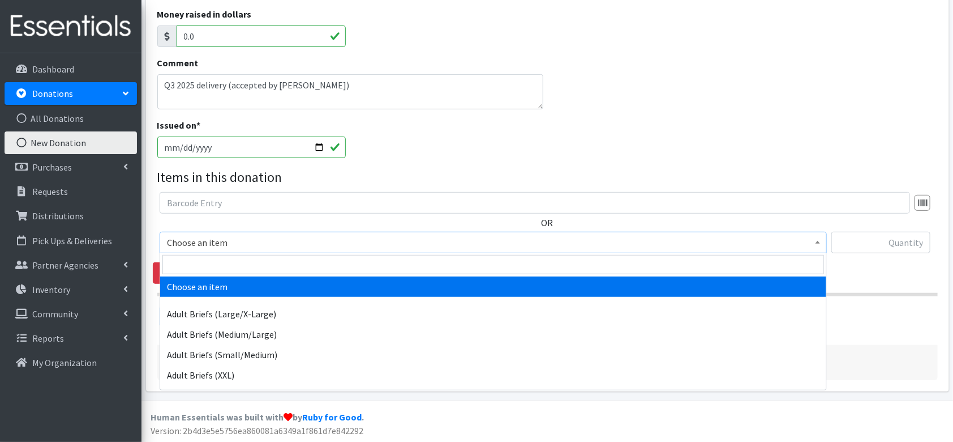
click at [226, 249] on span "Choose an item" at bounding box center [493, 242] width 653 height 16
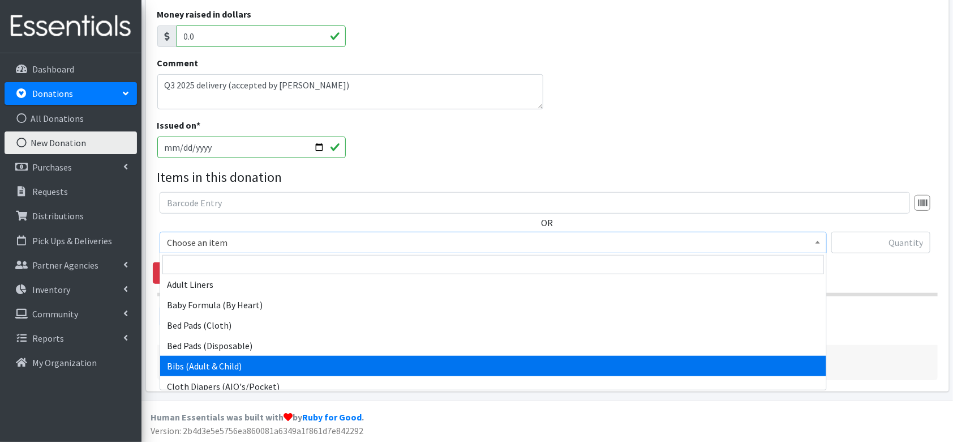
scroll to position [159, 0]
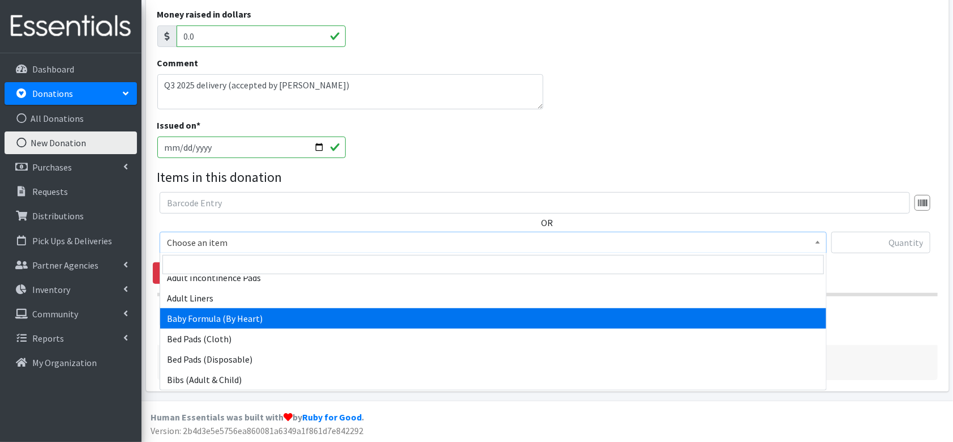
select select "14675"
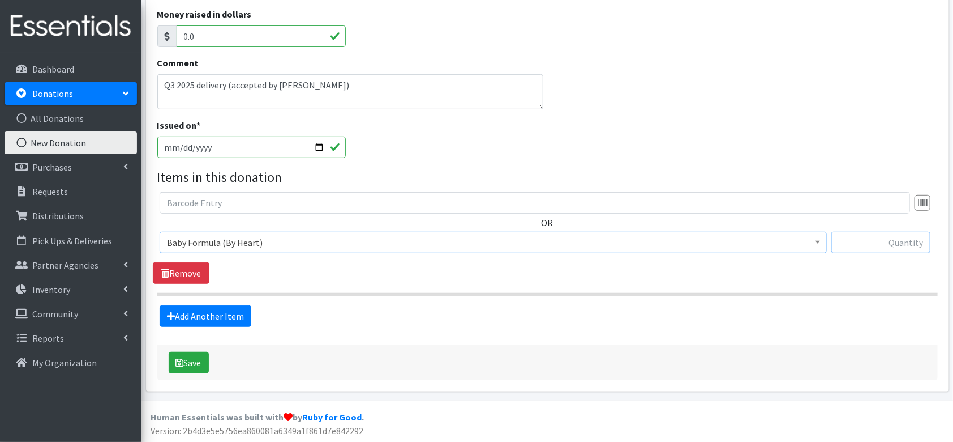
click at [870, 233] on input "text" at bounding box center [881, 243] width 99 height 22
click at [908, 234] on input "488" at bounding box center [881, 243] width 99 height 22
type input "500"
click at [208, 315] on link "Add Another Item" at bounding box center [206, 316] width 92 height 22
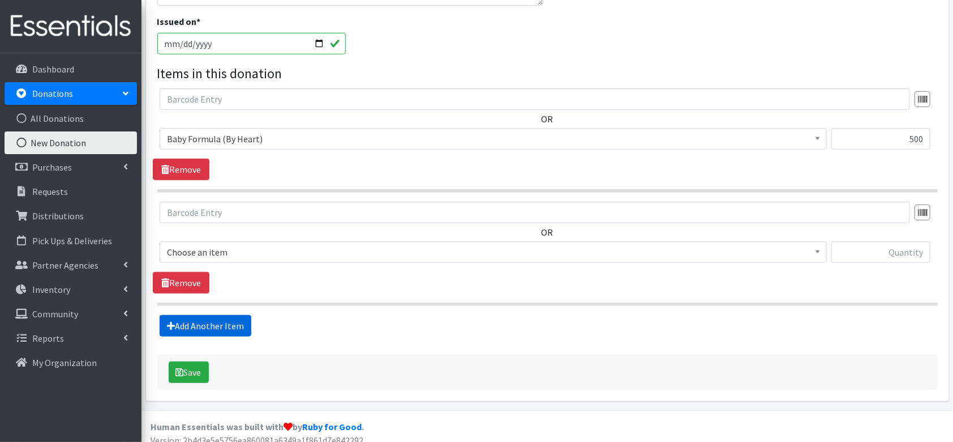
scroll to position [336, 0]
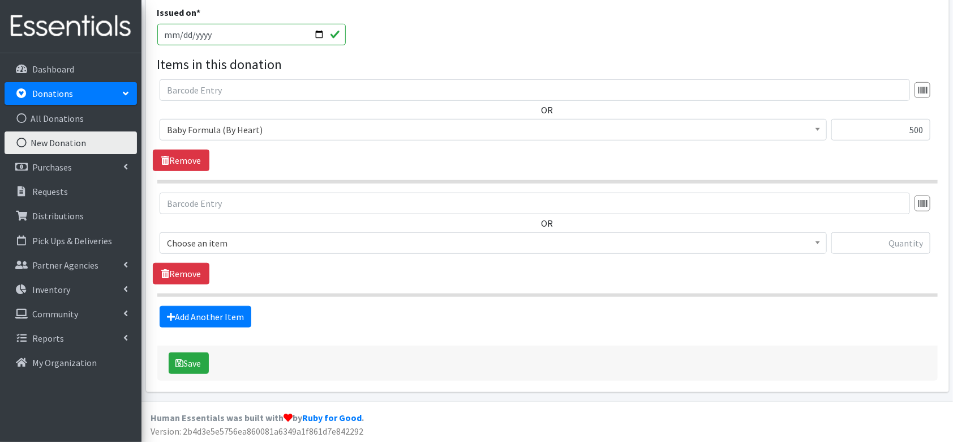
click at [265, 237] on span "Choose an item" at bounding box center [493, 243] width 653 height 16
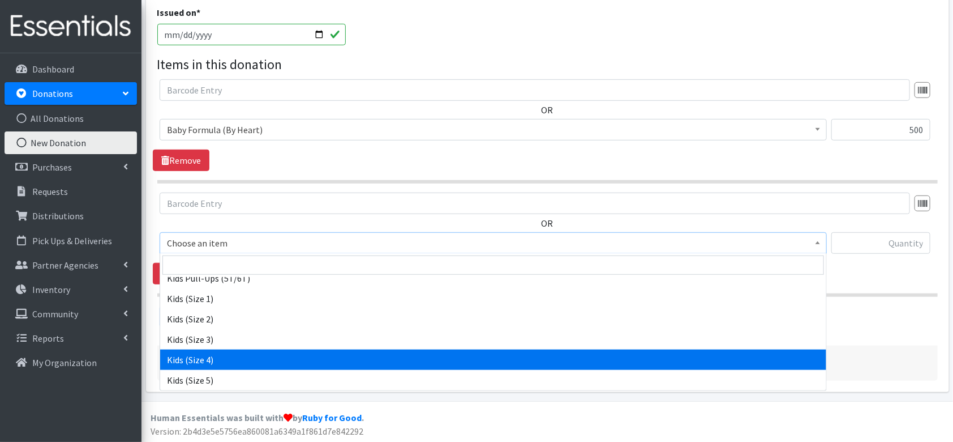
scroll to position [587, 0]
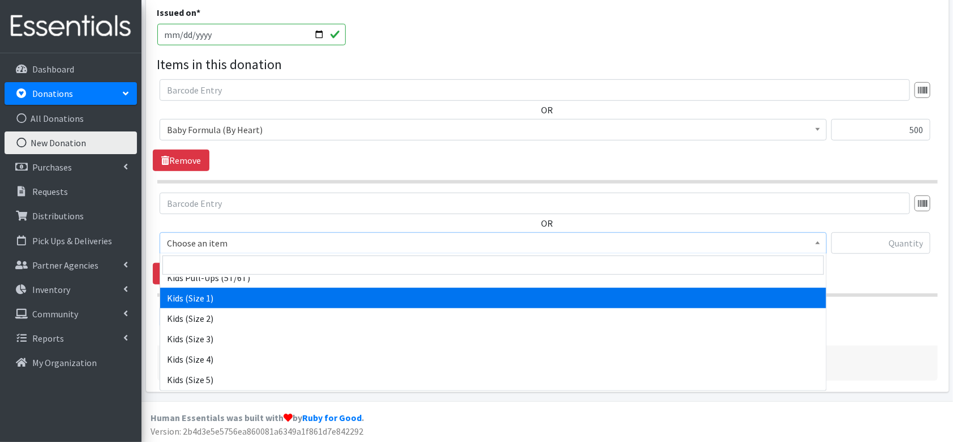
select select "4561"
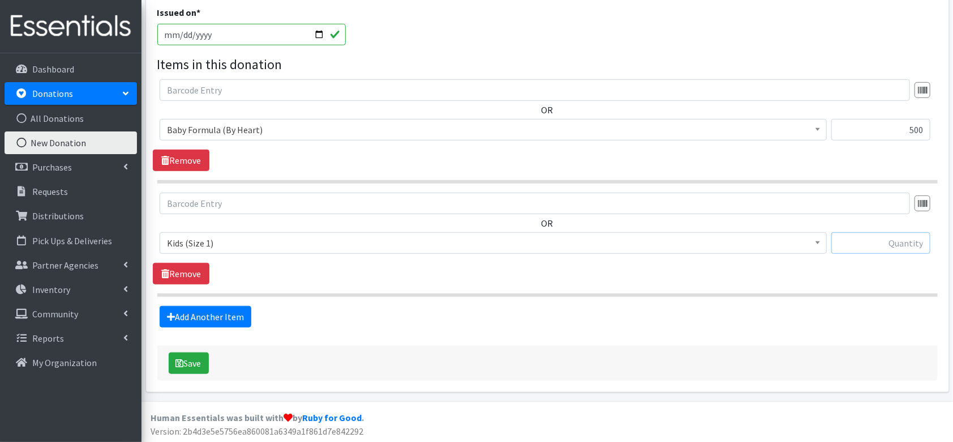
click at [910, 243] on input "text" at bounding box center [881, 243] width 99 height 22
type input "1200"
click at [222, 325] on link "Add Another Item" at bounding box center [206, 317] width 92 height 22
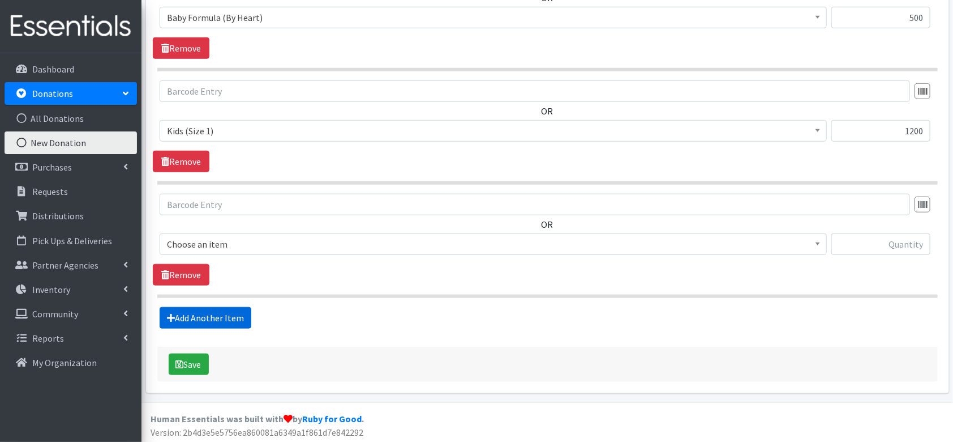
scroll to position [450, 0]
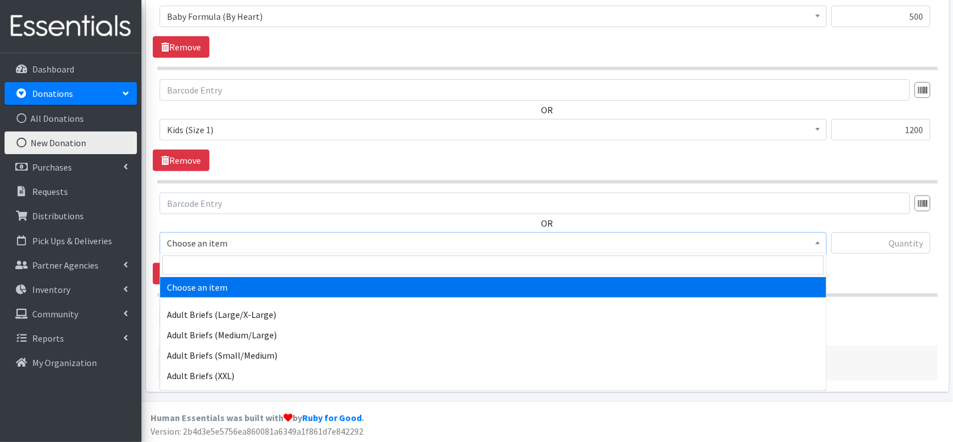
click at [285, 246] on span "Choose an item" at bounding box center [493, 243] width 653 height 16
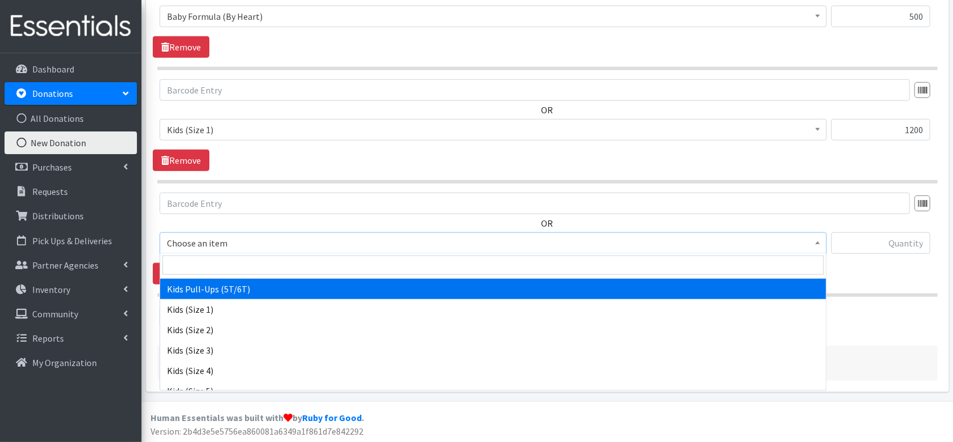
scroll to position [583, 0]
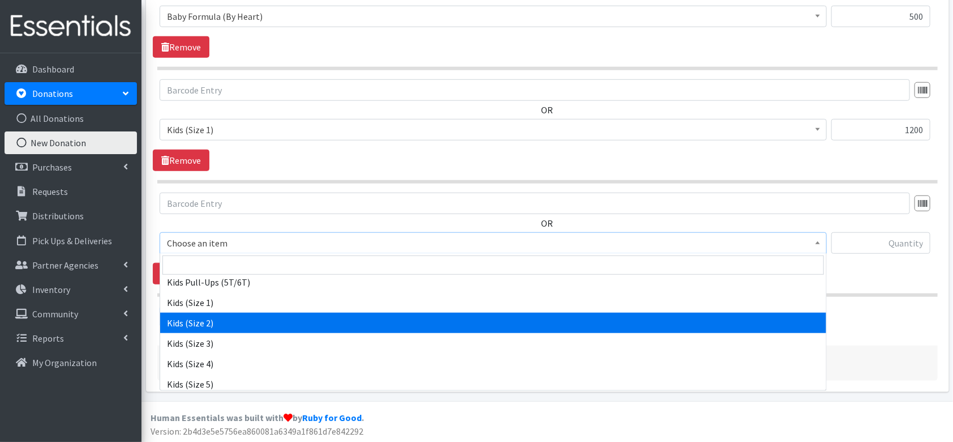
select select "4562"
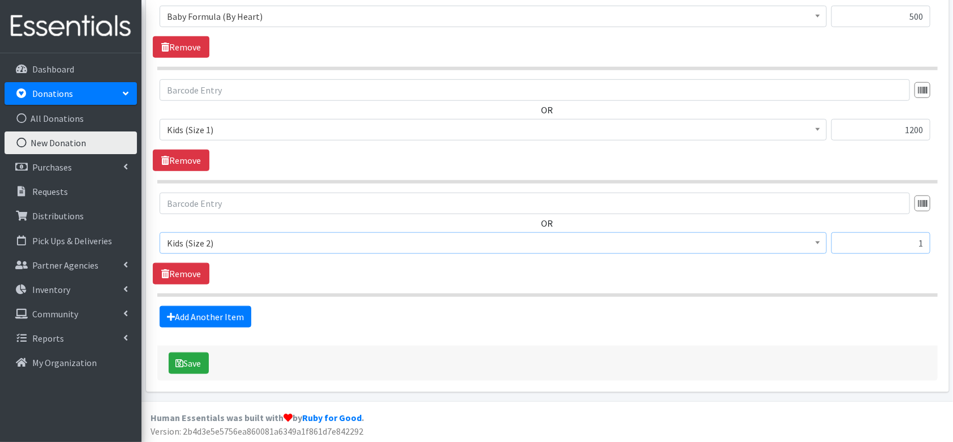
click at [892, 247] on input "1" at bounding box center [881, 243] width 99 height 22
type input "1400"
click at [223, 315] on link "Add Another Item" at bounding box center [206, 317] width 92 height 22
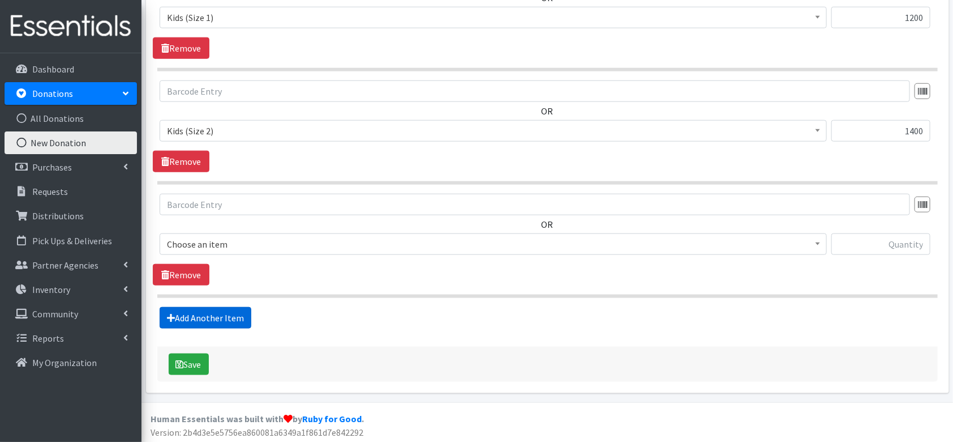
scroll to position [562, 0]
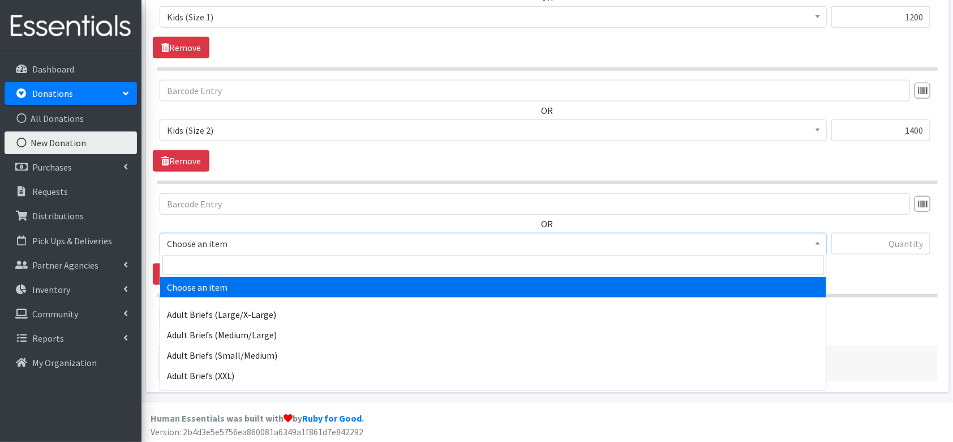
click at [260, 250] on span "Choose an item" at bounding box center [493, 244] width 653 height 16
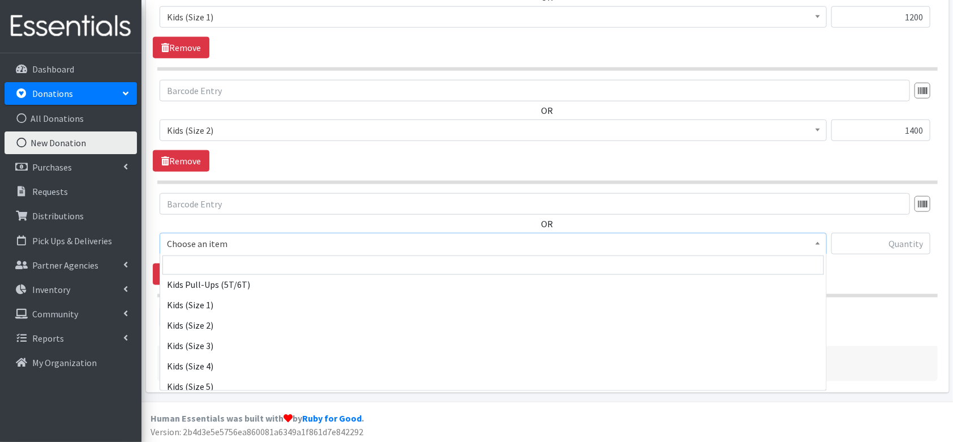
scroll to position [589, 0]
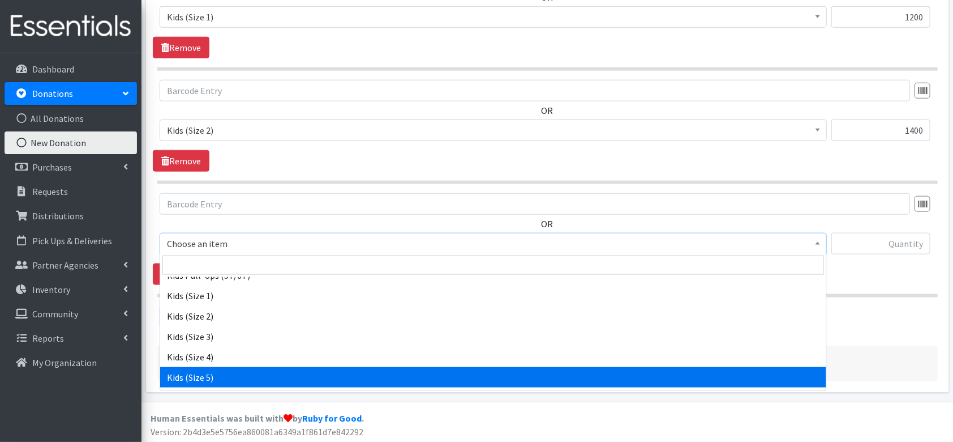
select select "4568"
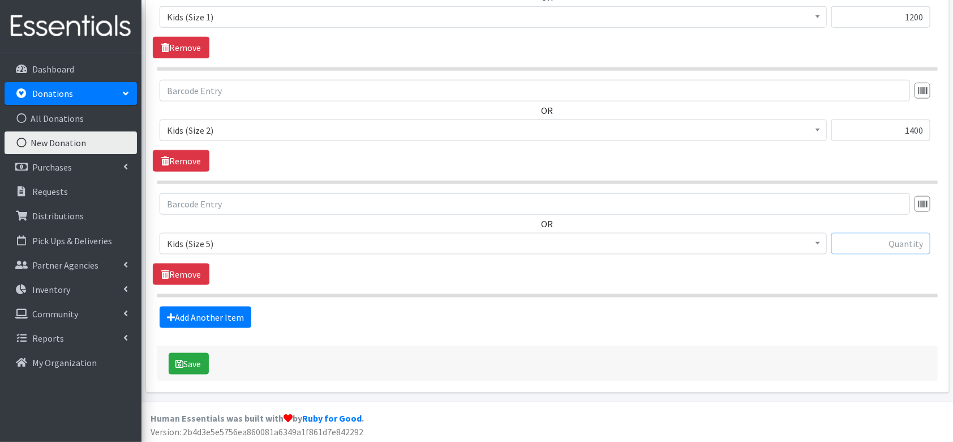
click at [891, 247] on input "text" at bounding box center [881, 244] width 99 height 22
type input "2600"
click at [189, 310] on link "Add Another Item" at bounding box center [206, 317] width 92 height 22
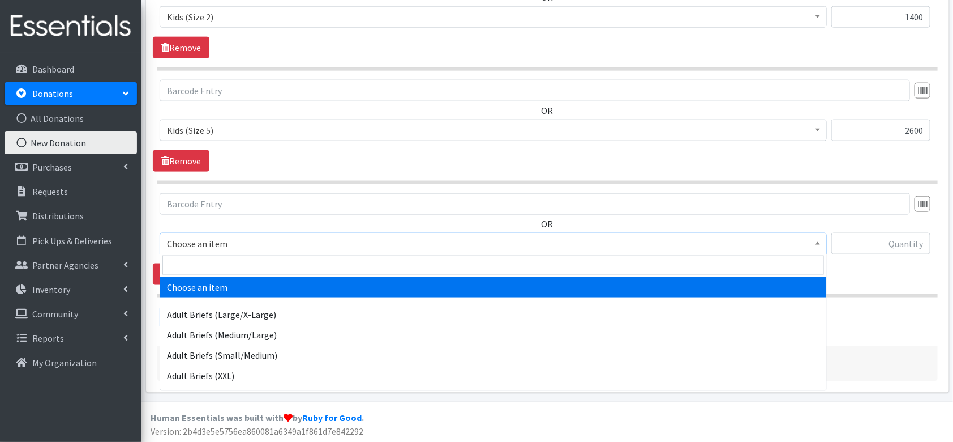
click at [254, 236] on span "Choose an item" at bounding box center [493, 244] width 653 height 16
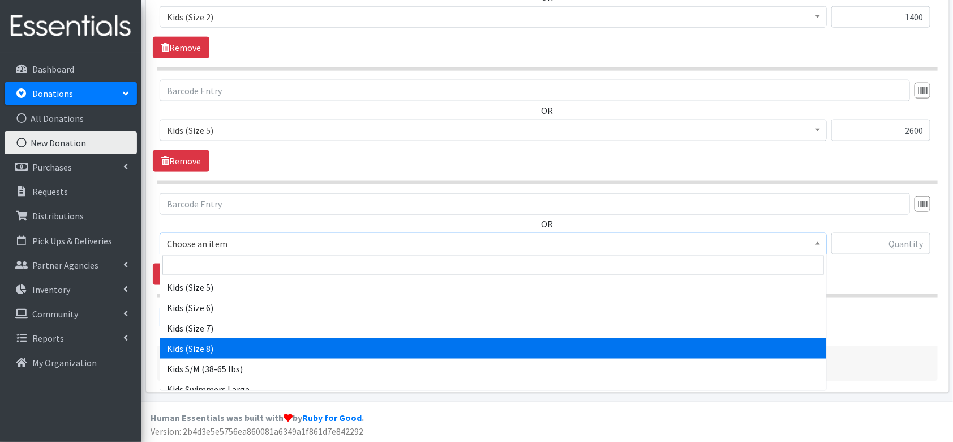
scroll to position [679, 0]
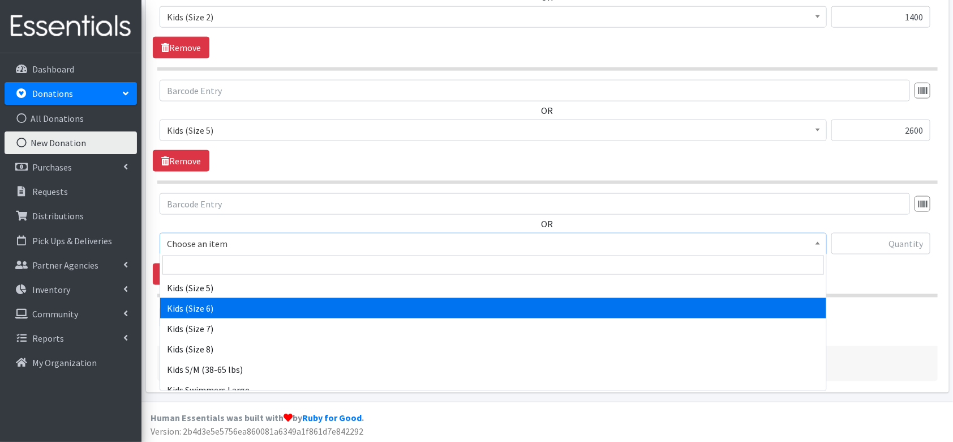
select select "4572"
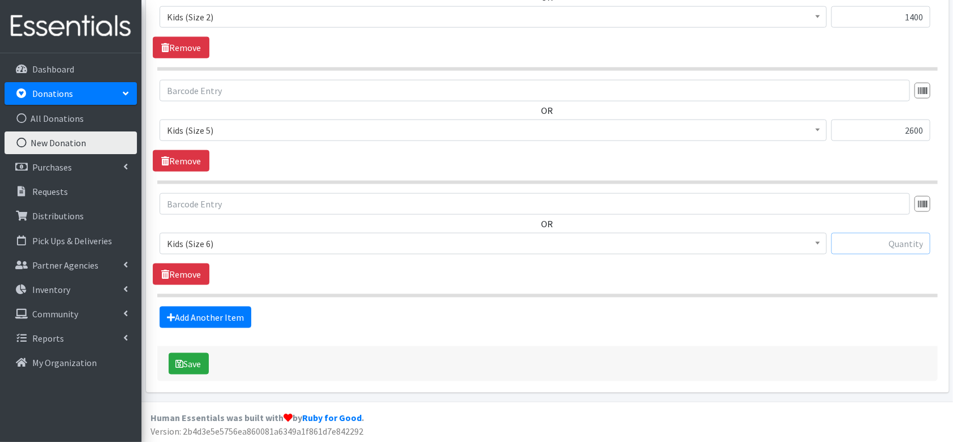
click at [872, 237] on input "text" at bounding box center [881, 244] width 99 height 22
type input "4000"
click at [225, 310] on link "Add Another Item" at bounding box center [206, 317] width 92 height 22
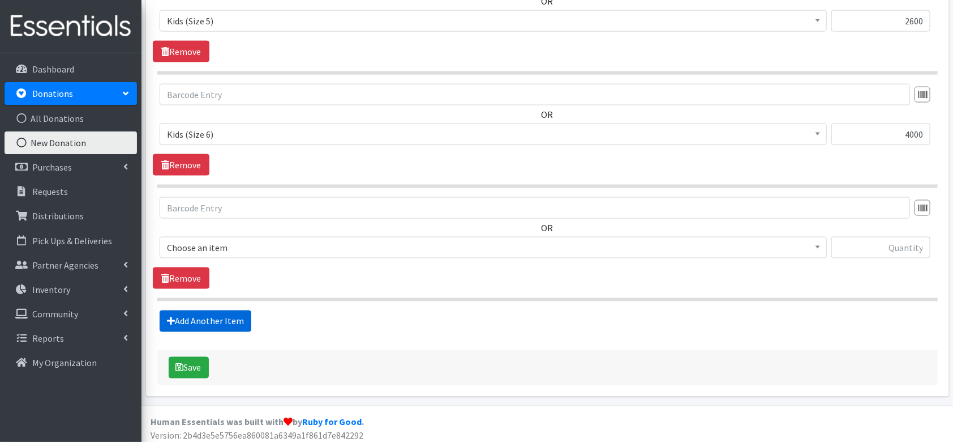
scroll to position [789, 0]
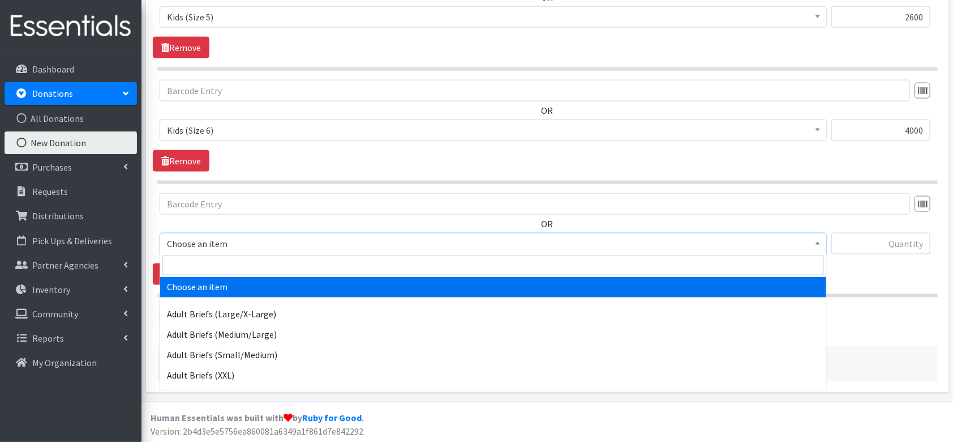
click at [308, 243] on span "Choose an item" at bounding box center [493, 244] width 653 height 16
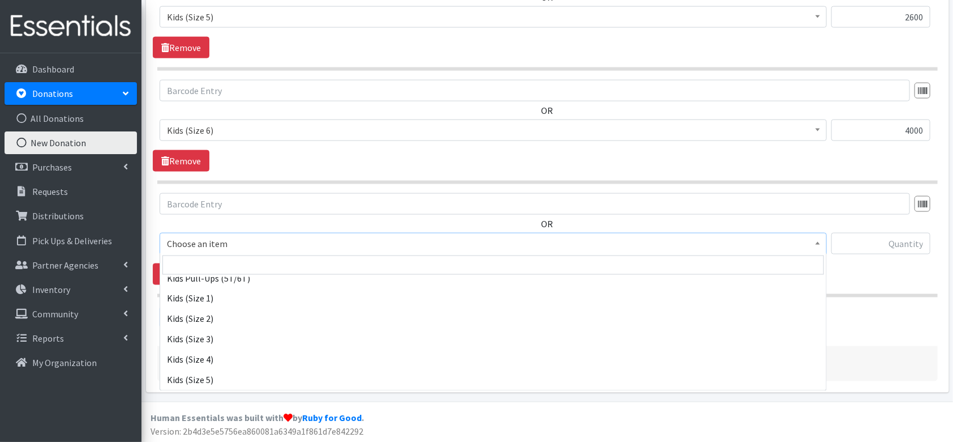
scroll to position [587, 0]
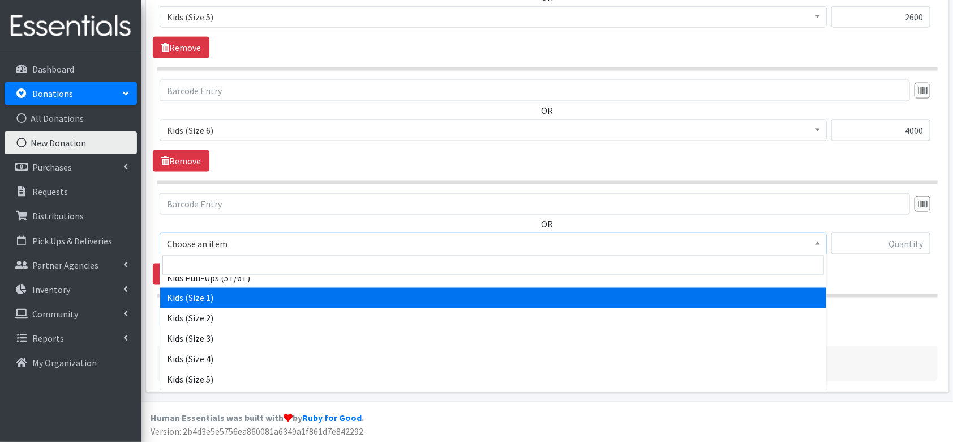
select select "4561"
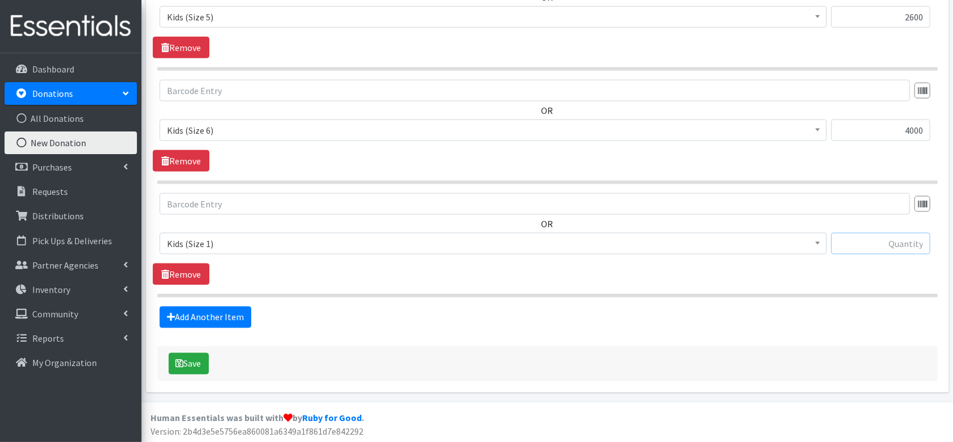
click at [908, 245] on input "text" at bounding box center [881, 244] width 99 height 22
type input "400"
click at [233, 320] on link "Add Another Item" at bounding box center [206, 317] width 92 height 22
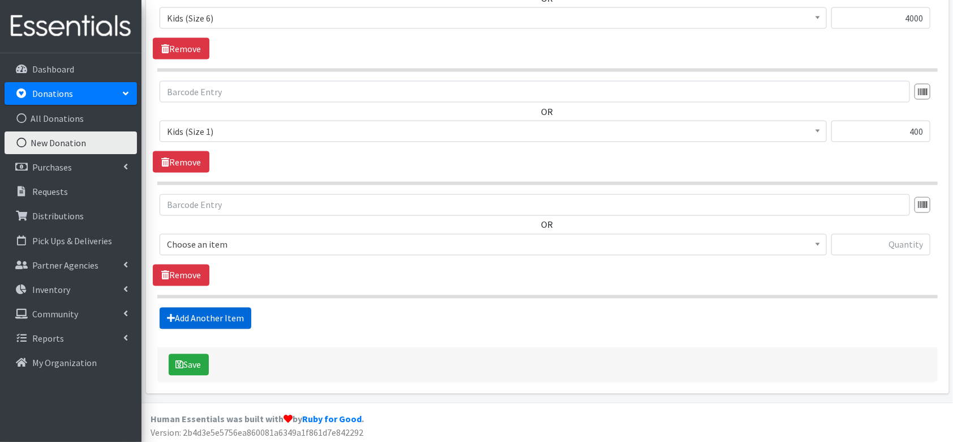
scroll to position [901, 0]
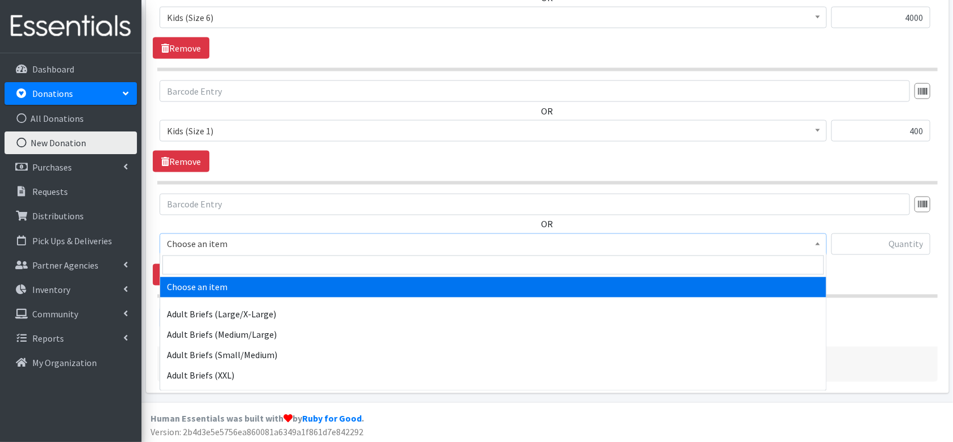
click at [249, 243] on span "Choose an item" at bounding box center [493, 244] width 653 height 16
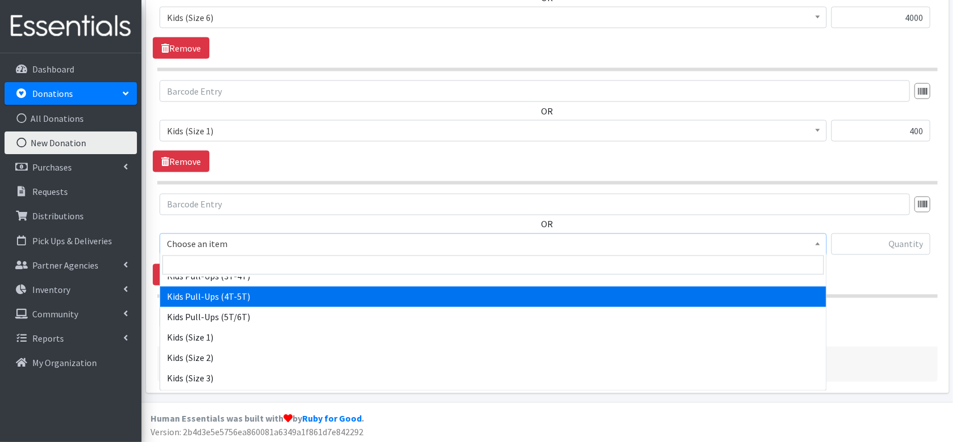
scroll to position [548, 0]
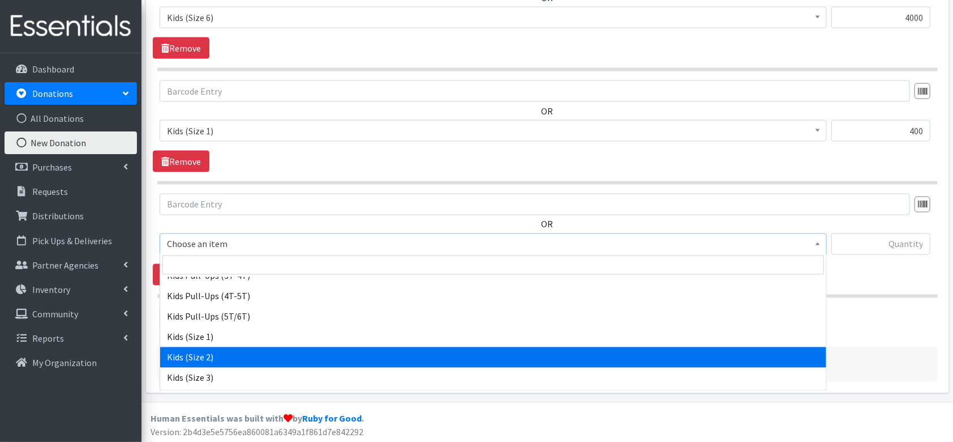
select select "4562"
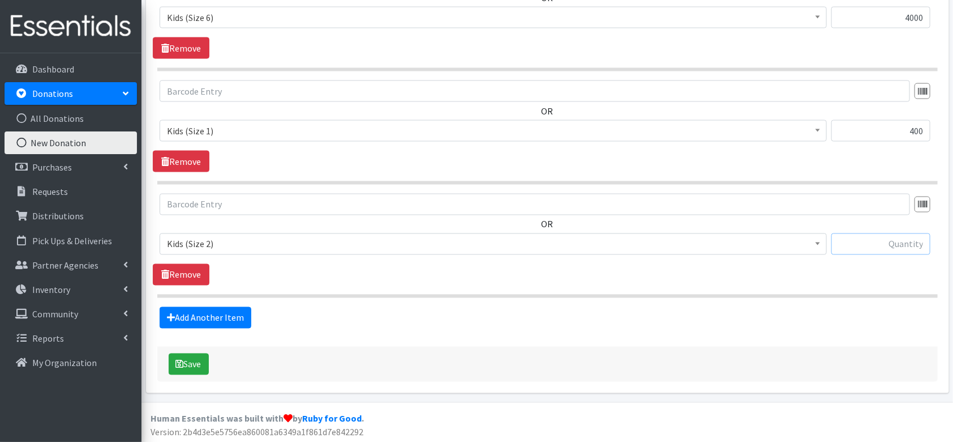
click at [905, 240] on input "text" at bounding box center [881, 244] width 99 height 22
type input "200"
click at [228, 307] on link "Add Another Item" at bounding box center [206, 318] width 92 height 22
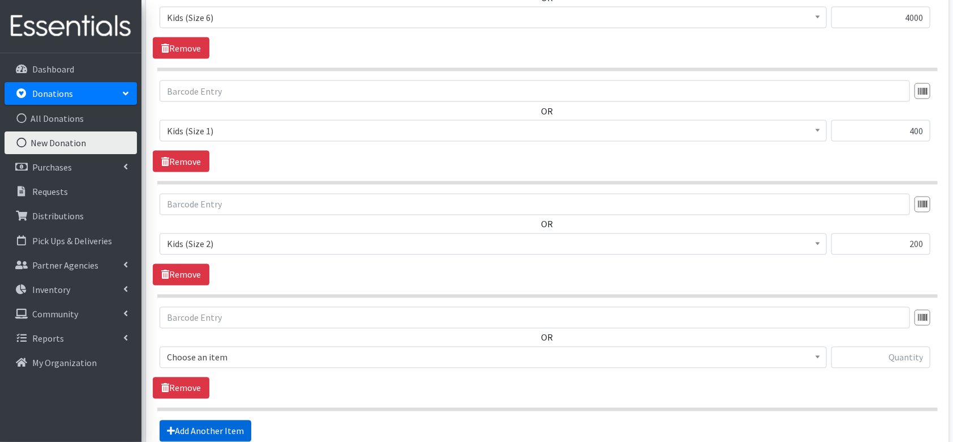
scroll to position [1015, 0]
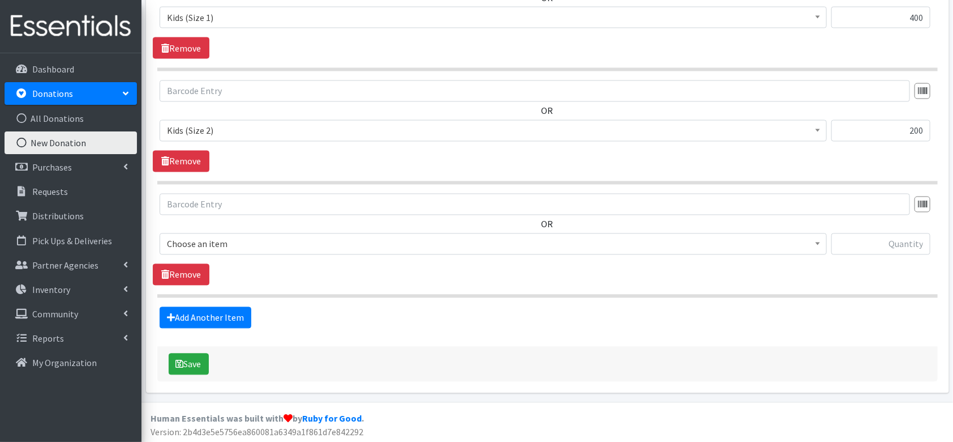
click at [287, 243] on span "Choose an item" at bounding box center [493, 244] width 653 height 16
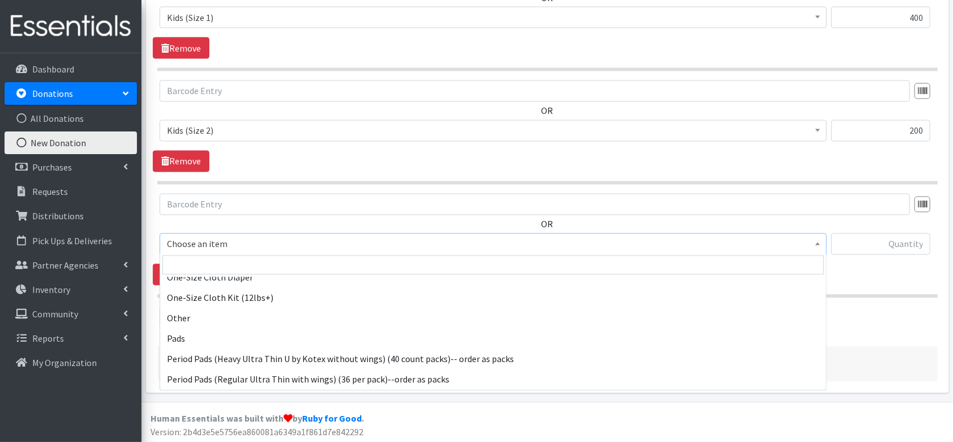
scroll to position [1116, 0]
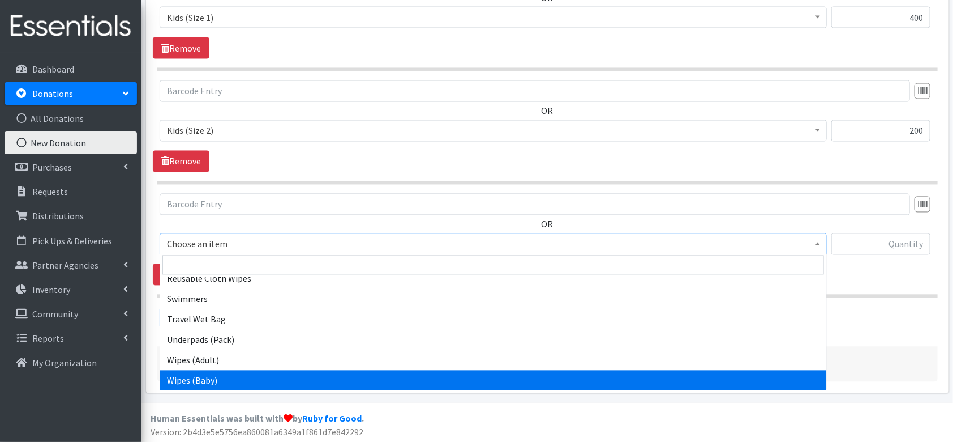
select select "4558"
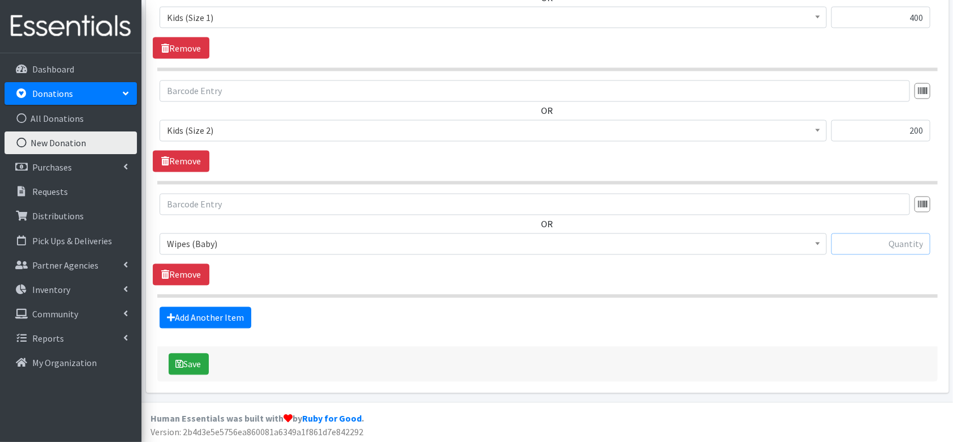
click at [885, 242] on input "text" at bounding box center [881, 244] width 99 height 22
type input "792"
click at [190, 367] on button "Save" at bounding box center [189, 364] width 40 height 22
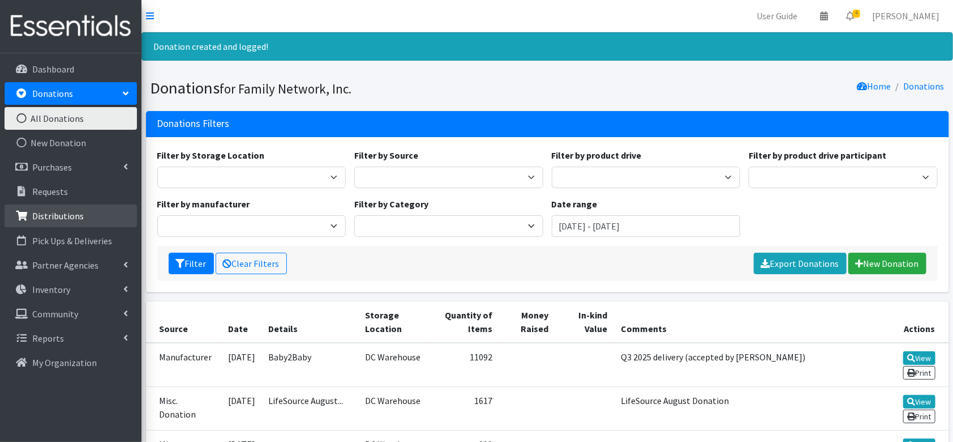
click at [40, 215] on p "Distributions" at bounding box center [58, 215] width 52 height 11
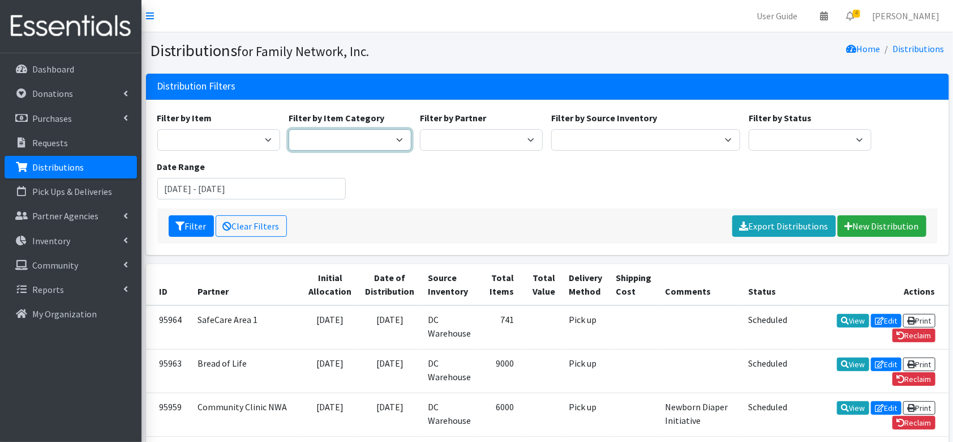
click at [354, 131] on select "Formula Disposable Diapers/Wipes Cloth Diapers & Accessories Period Supplies" at bounding box center [350, 140] width 123 height 22
select select "448"
click at [289, 129] on select "Formula Disposable Diapers/Wipes Cloth Diapers & Accessories Period Supplies" at bounding box center [350, 140] width 123 height 22
click at [195, 179] on input "[DATE] - [DATE]" at bounding box center [251, 189] width 189 height 22
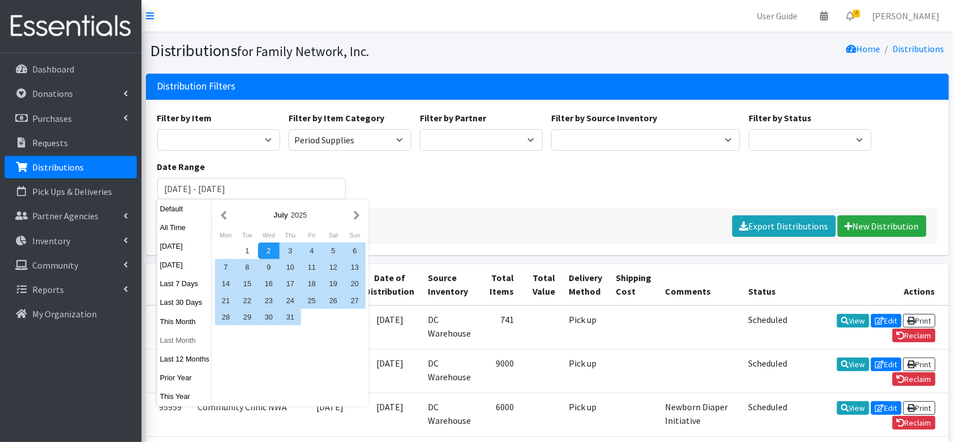
click at [173, 345] on button "Last Month" at bounding box center [184, 340] width 55 height 16
type input "[DATE] - [DATE]"
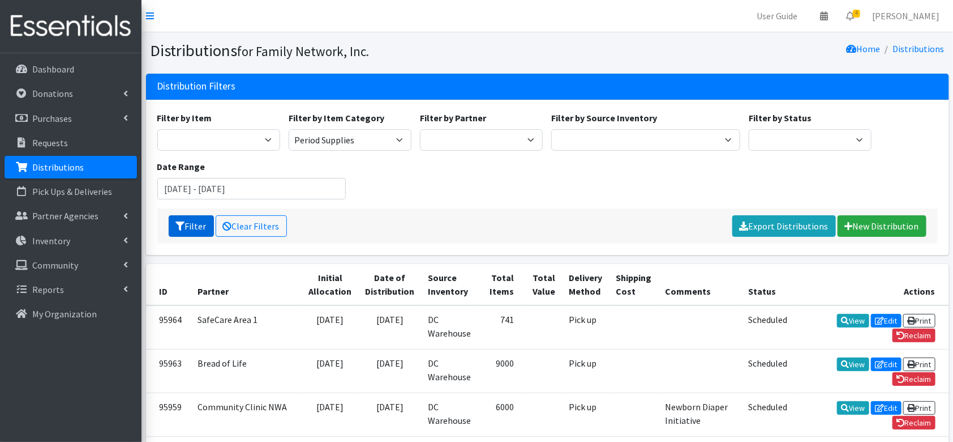
click at [196, 223] on button "Filter" at bounding box center [191, 226] width 45 height 22
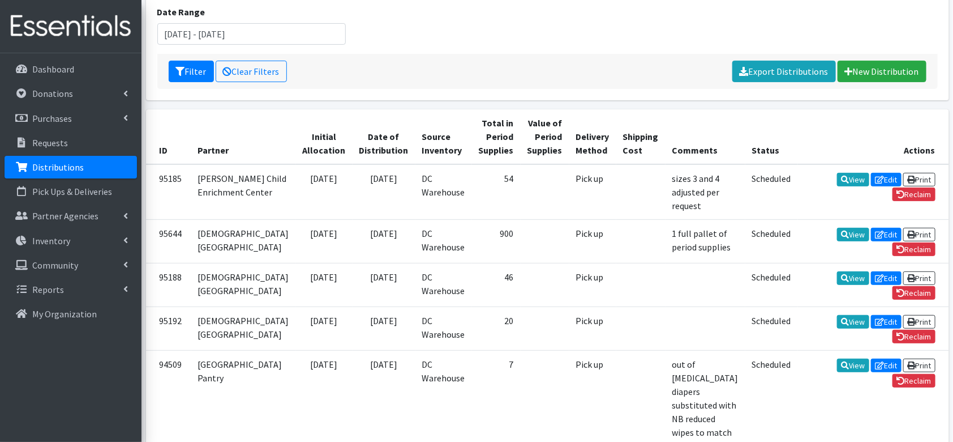
scroll to position [246, 0]
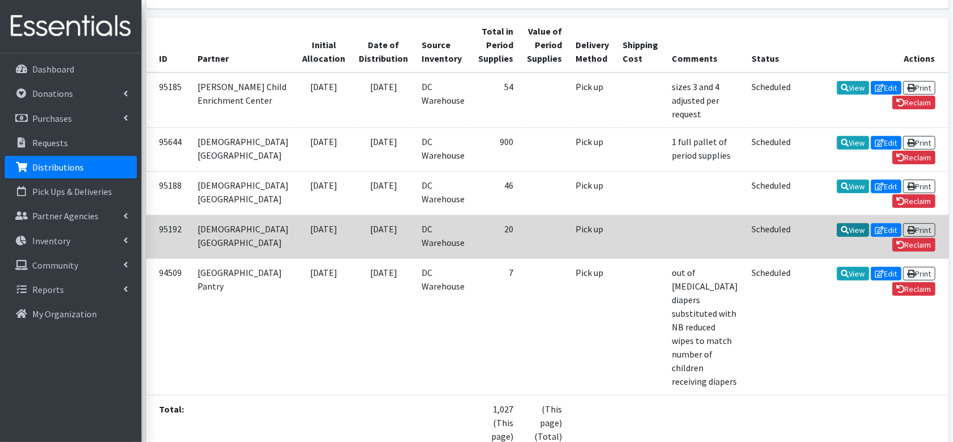
click at [842, 234] on icon at bounding box center [846, 230] width 8 height 8
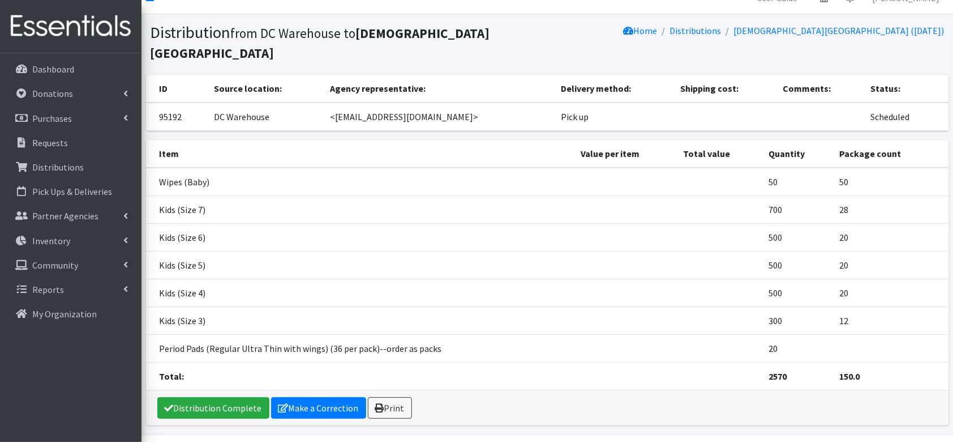
scroll to position [18, 0]
click at [63, 94] on p "Donations" at bounding box center [52, 93] width 41 height 11
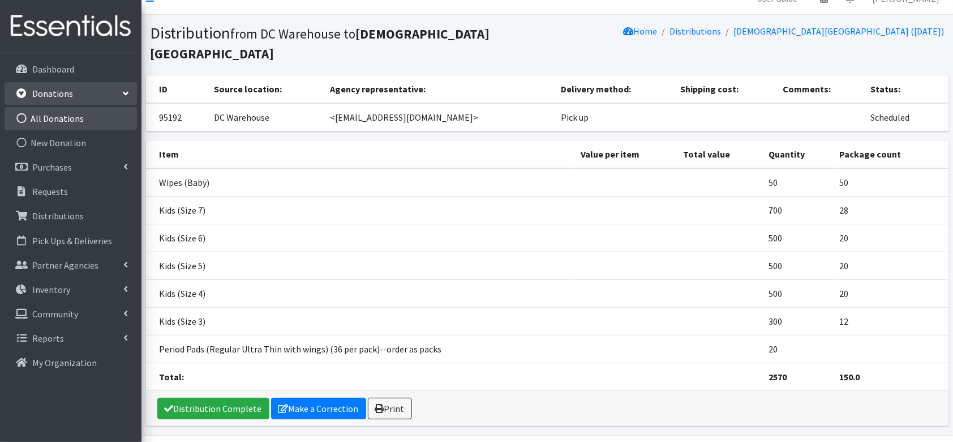
click at [68, 122] on link "All Donations" at bounding box center [71, 118] width 132 height 23
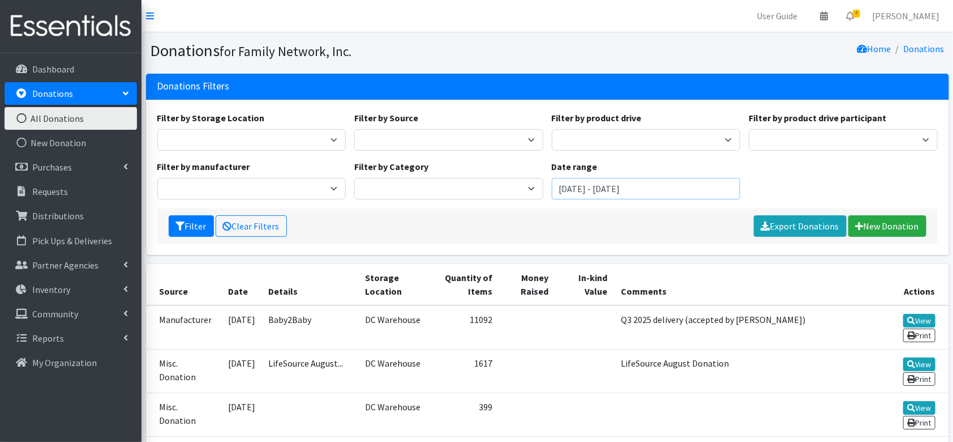
click at [566, 183] on input "July 2, 2025 - October 2, 2025" at bounding box center [646, 189] width 189 height 22
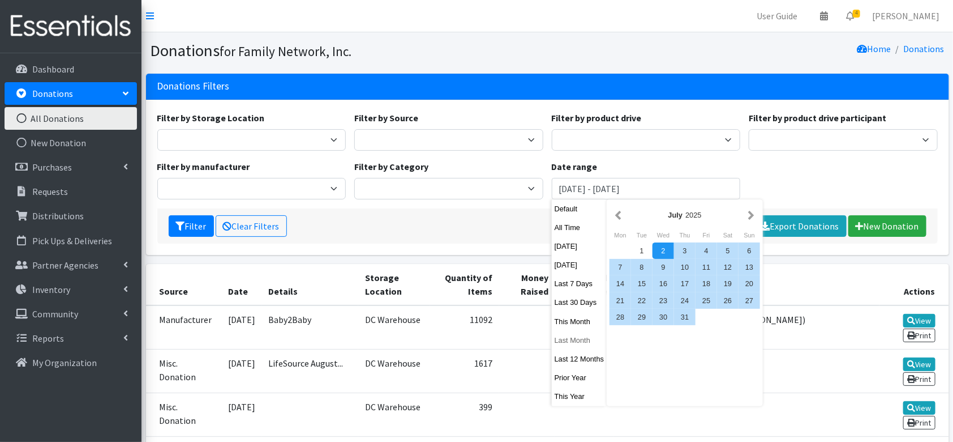
click at [574, 341] on button "Last Month" at bounding box center [579, 340] width 55 height 16
type input "[DATE] - [DATE]"
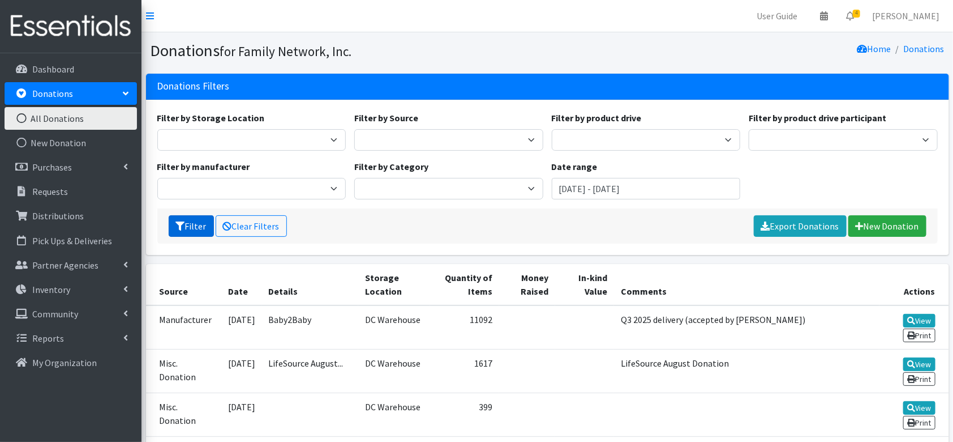
click at [207, 225] on button "Filter" at bounding box center [191, 226] width 45 height 22
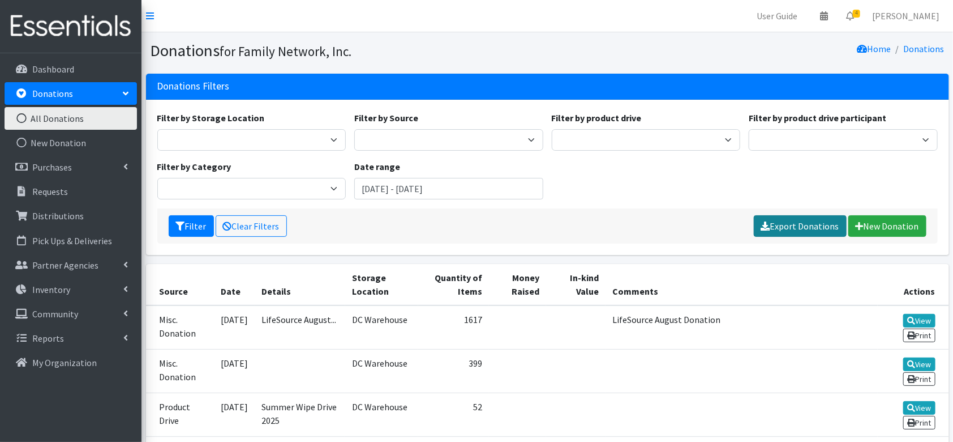
click at [784, 224] on link "Export Donations" at bounding box center [800, 226] width 93 height 22
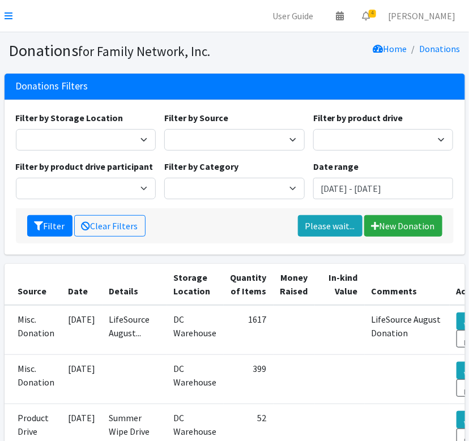
click at [1, 22] on nav "User Guide 0 Pick-ups remaining this week View Calendar 4 4 Requests 0 Partner …" at bounding box center [234, 16] width 469 height 32
click at [5, 14] on icon at bounding box center [9, 15] width 8 height 9
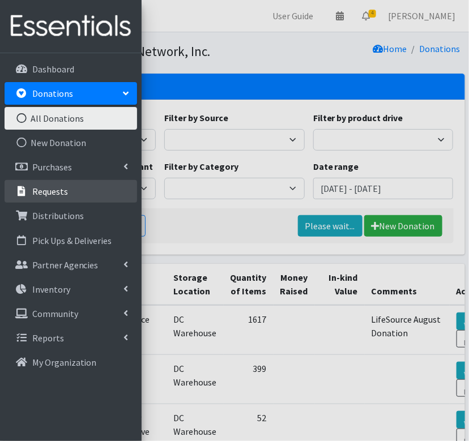
click at [41, 194] on p "Requests" at bounding box center [50, 191] width 36 height 11
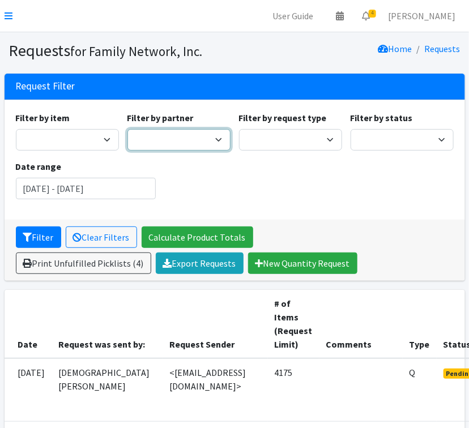
click at [154, 139] on select "2nd Street Pantry Missions [US_STATE] Coalition of Marshallese Bread of Life Ca…" at bounding box center [178, 140] width 103 height 22
select select "5450"
click at [127, 129] on select "2nd Street Pantry Missions Arkansas Coalition of Marshallese Bread of Life Cano…" at bounding box center [178, 140] width 103 height 22
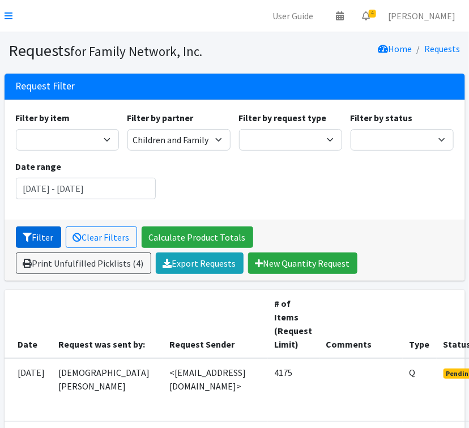
click at [32, 239] on button "Filter" at bounding box center [38, 237] width 45 height 22
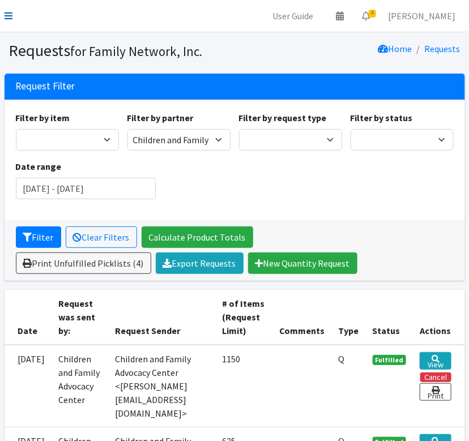
click at [10, 14] on icon at bounding box center [9, 15] width 8 height 9
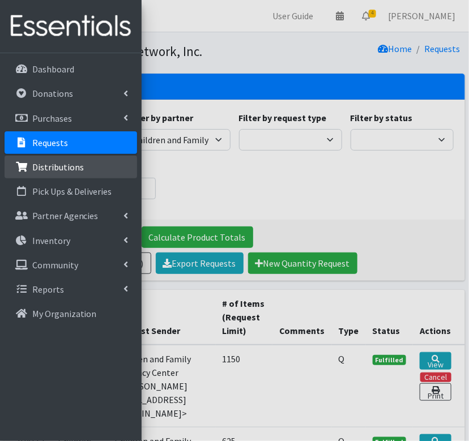
click at [38, 168] on p "Distributions" at bounding box center [58, 166] width 52 height 11
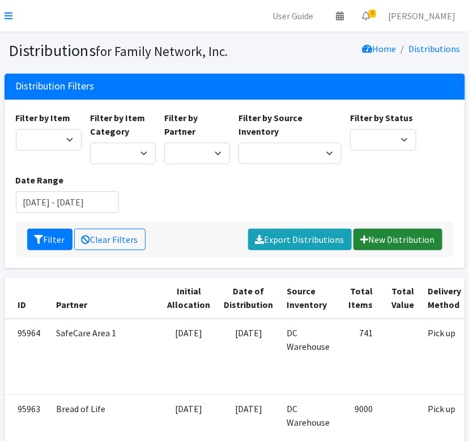
click at [418, 242] on link "New Distribution" at bounding box center [397, 240] width 89 height 22
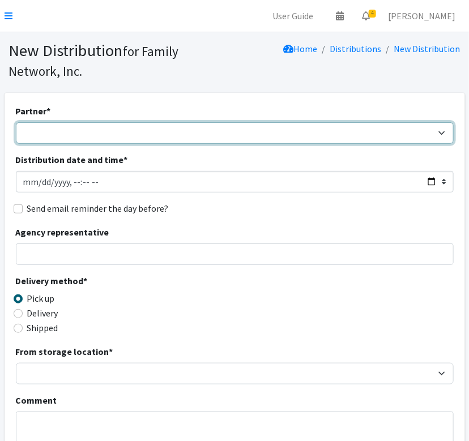
click at [59, 135] on select "2nd Street Pantry Missions [US_STATE] Coalition of Marshallese Bread of Life Ca…" at bounding box center [235, 133] width 438 height 22
select select "5450"
click at [16, 122] on select "2nd Street Pantry Missions [US_STATE] Coalition of Marshallese Bread of Life Ca…" at bounding box center [235, 133] width 438 height 22
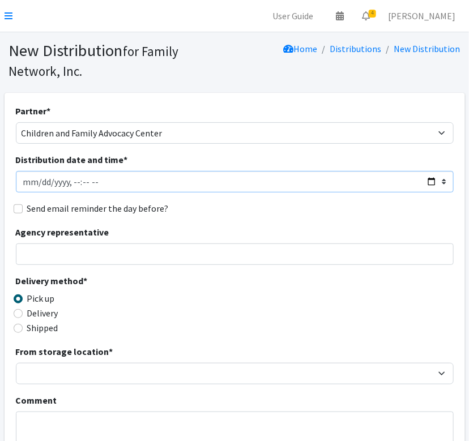
click at [433, 185] on input "Distribution date and time *" at bounding box center [235, 182] width 438 height 22
type input "[DATE]T13:00"
click at [258, 222] on div "Partner * 2nd Street Pantry Missions [US_STATE] Coalition of Marshallese Bread …" at bounding box center [235, 363] width 438 height 519
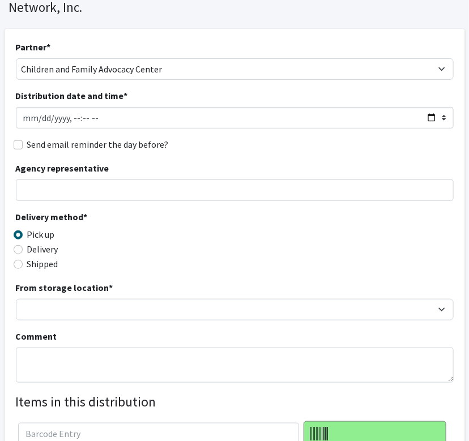
scroll to position [65, 0]
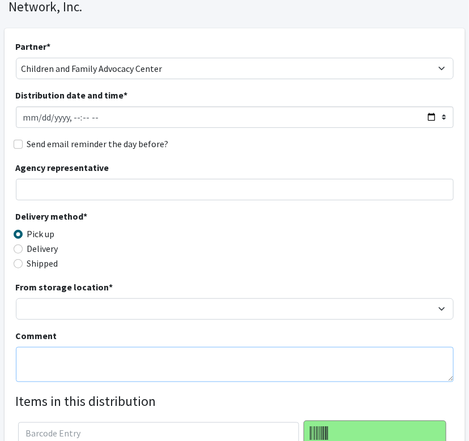
click at [52, 361] on textarea "Comment" at bounding box center [235, 364] width 438 height 35
type textarea "p"
click at [114, 348] on textarea "order submitted by" at bounding box center [235, 364] width 438 height 35
click at [143, 369] on textarea "order submitted by [PERSON_NAME]" at bounding box center [235, 364] width 438 height 35
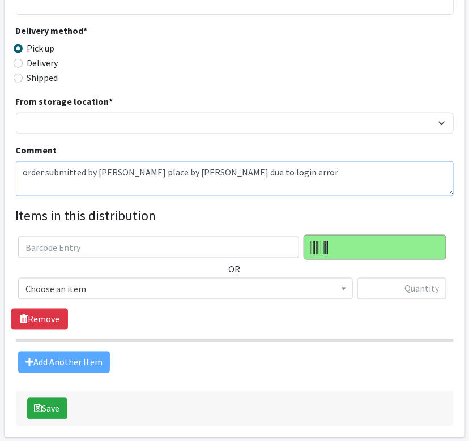
scroll to position [250, 0]
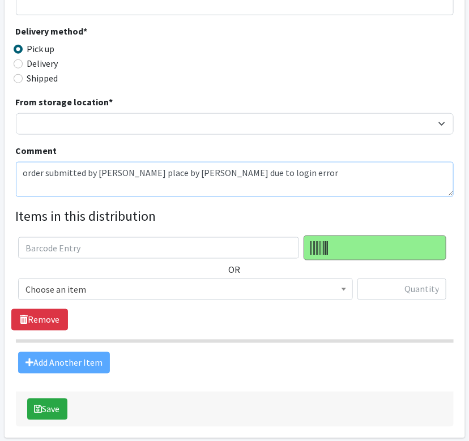
type textarea "order submitted by [PERSON_NAME] place by [PERSON_NAME] due to login error"
